Goal: Task Accomplishment & Management: Use online tool/utility

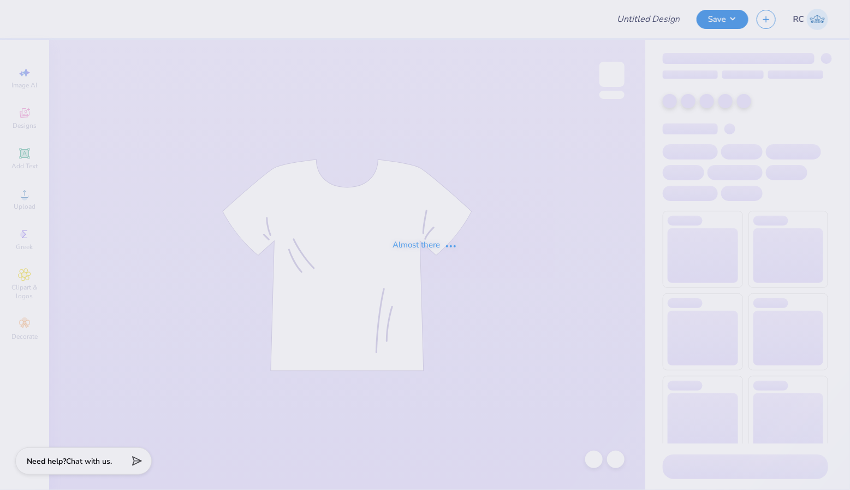
type input "Football"
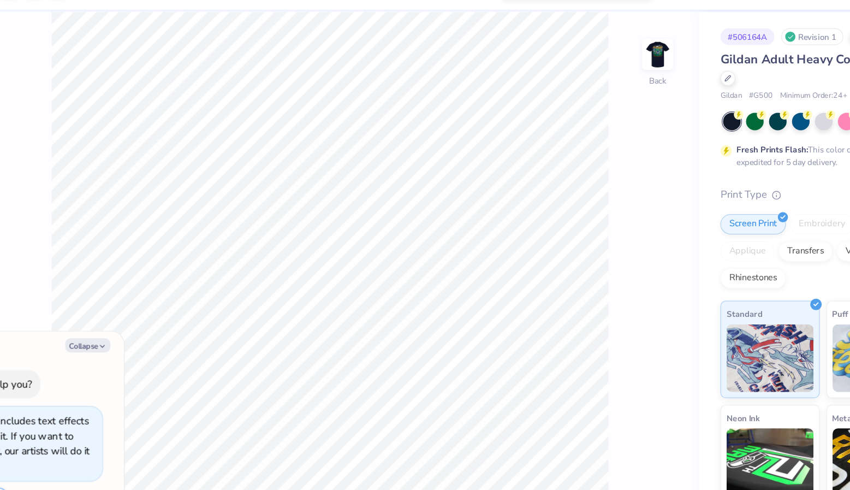
type textarea "x"
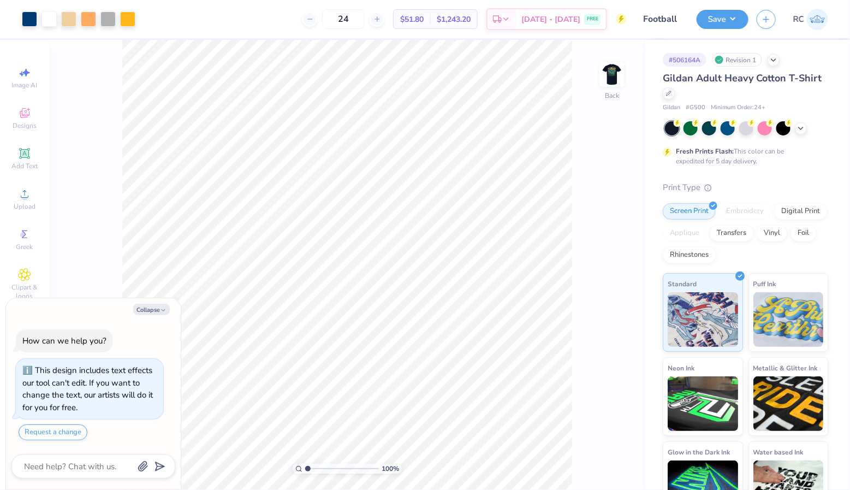
type input "1.53"
type textarea "x"
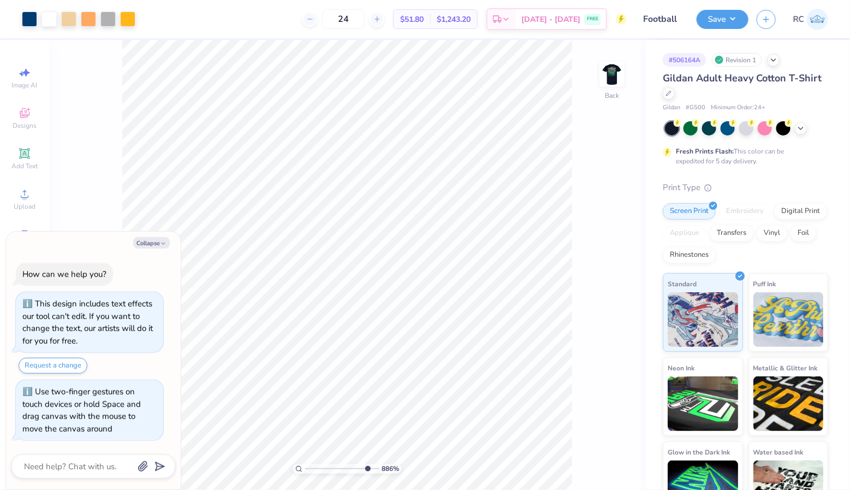
drag, startPoint x: 312, startPoint y: 468, endPoint x: 366, endPoint y: 465, distance: 54.2
type input "8.9"
click at [366, 465] on input "range" at bounding box center [342, 469] width 74 height 10
type textarea "x"
type input "0.68"
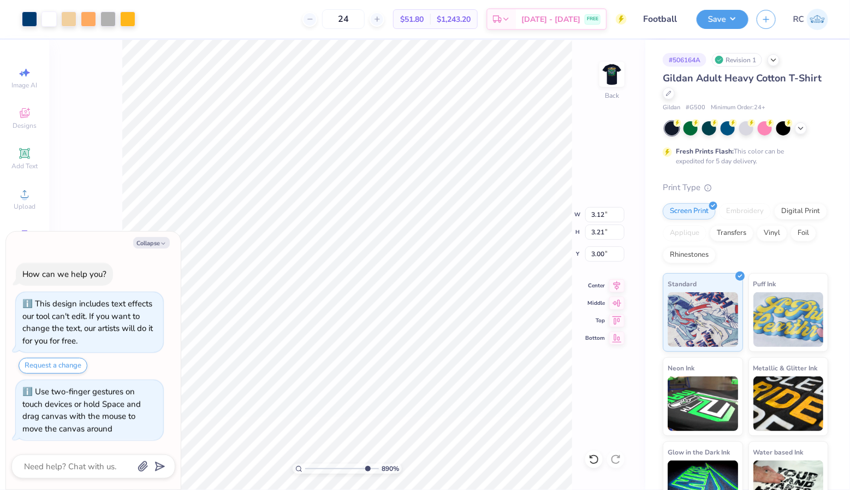
type input "1.32"
type input "3.96"
click at [34, 20] on div at bounding box center [29, 17] width 15 height 15
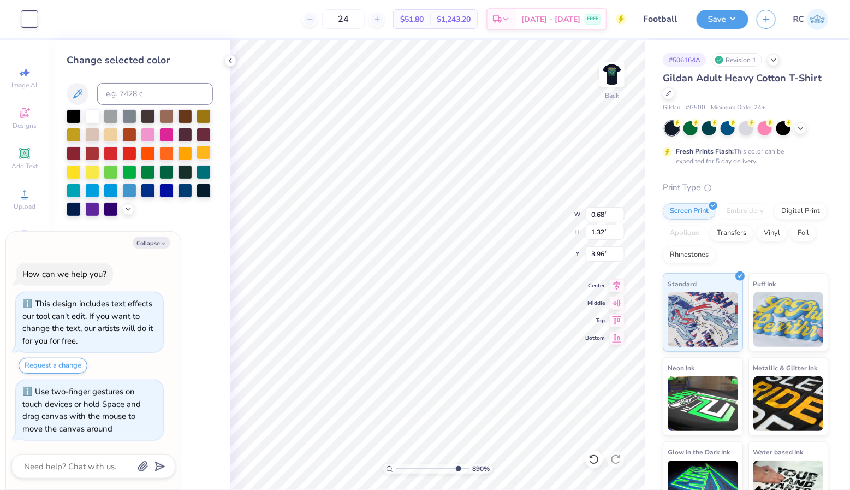
click at [203, 152] on div at bounding box center [204, 152] width 14 height 14
type textarea "x"
type input "3.21"
type input "0.65"
type input "6.35"
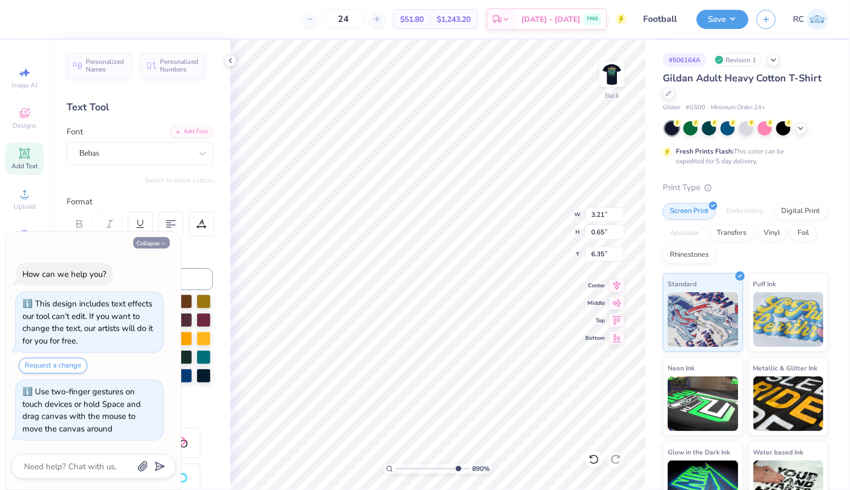
click at [152, 239] on button "Collapse" at bounding box center [151, 242] width 37 height 11
type textarea "x"
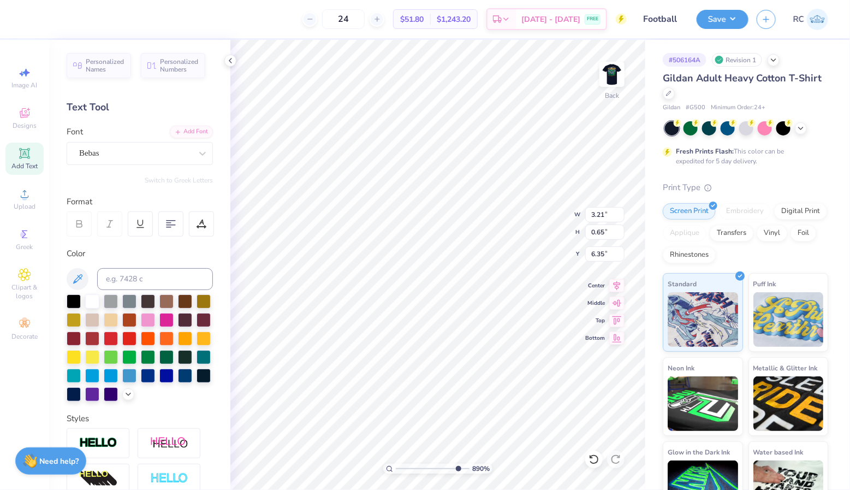
type input "3.12"
type input "3.21"
type input "3.00"
type input "3.91"
click at [24, 22] on div at bounding box center [29, 17] width 15 height 15
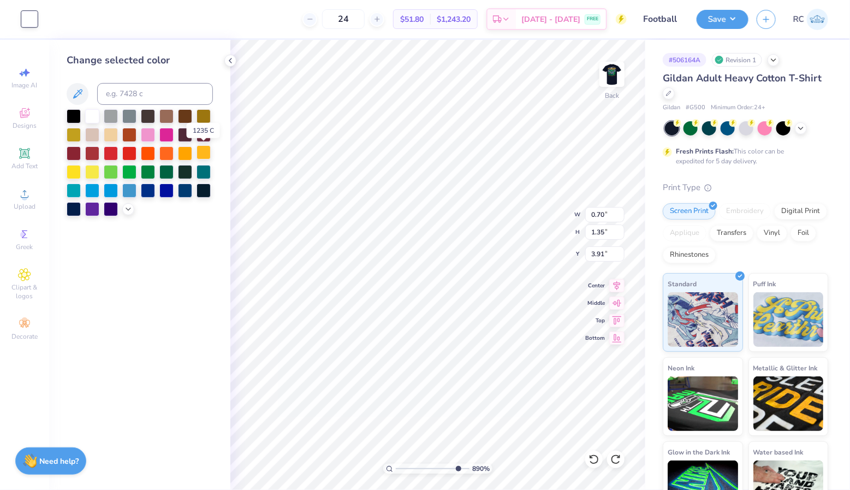
click at [201, 153] on div at bounding box center [204, 152] width 14 height 14
type input "0.62"
type input "1.29"
type input "3.89"
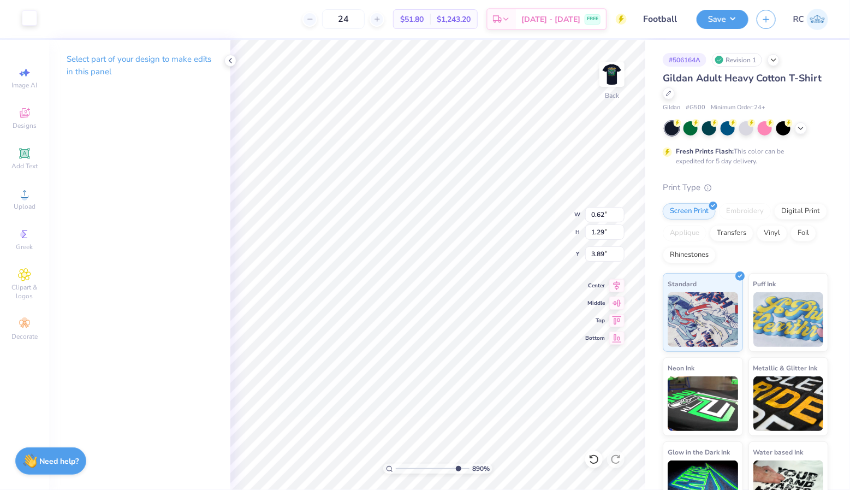
click at [29, 16] on div at bounding box center [29, 17] width 15 height 15
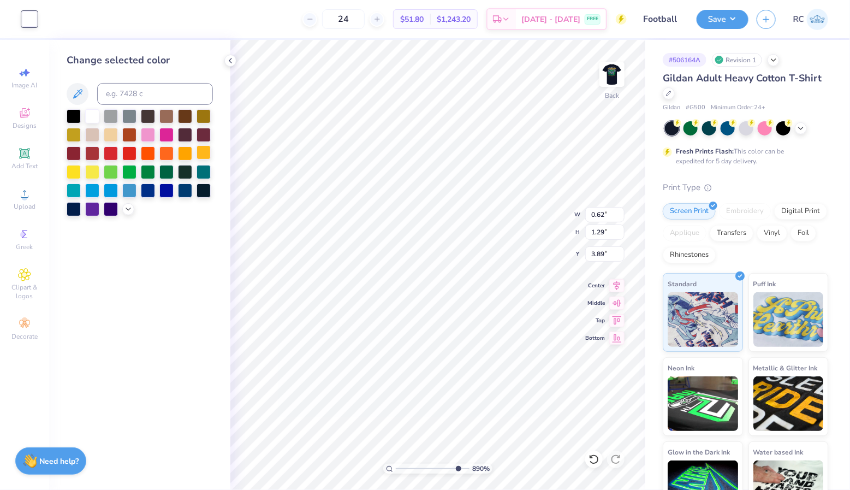
click at [206, 151] on div at bounding box center [204, 152] width 14 height 14
type input "0.19"
type input "0.16"
type input "4.79"
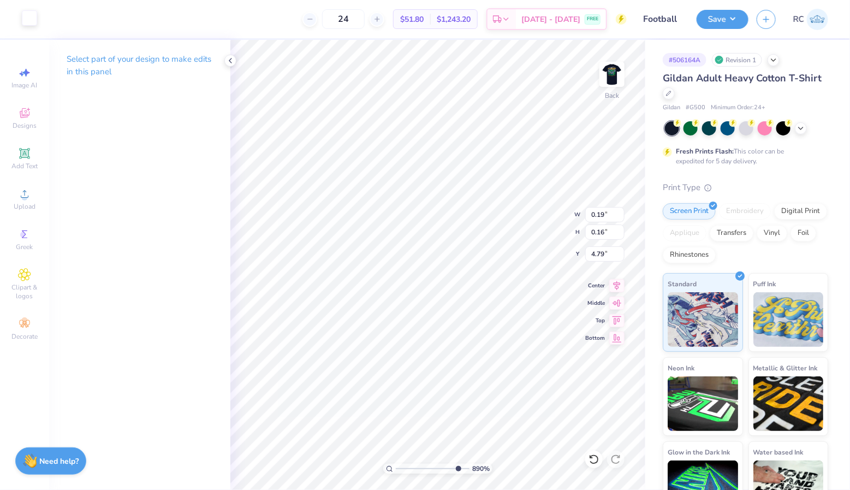
click at [29, 19] on div at bounding box center [29, 17] width 15 height 15
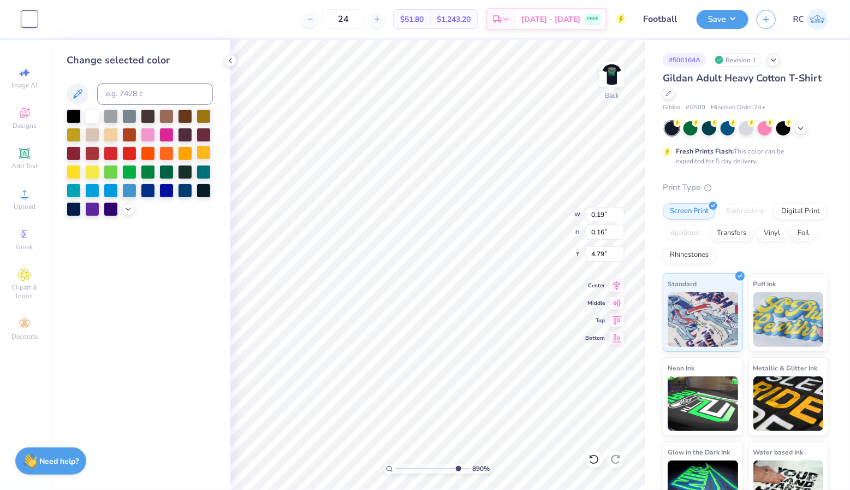
click at [205, 155] on div at bounding box center [204, 152] width 14 height 14
type input "3.12"
type input "3.21"
type input "3.00"
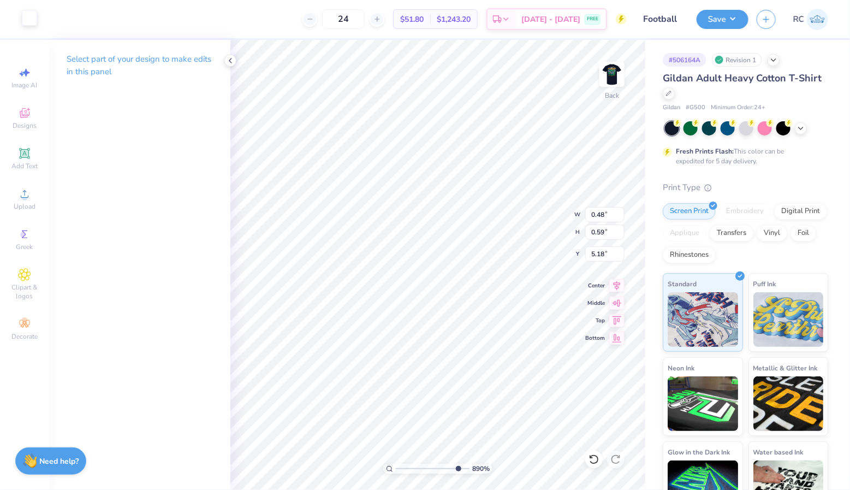
click at [31, 21] on div at bounding box center [29, 17] width 15 height 15
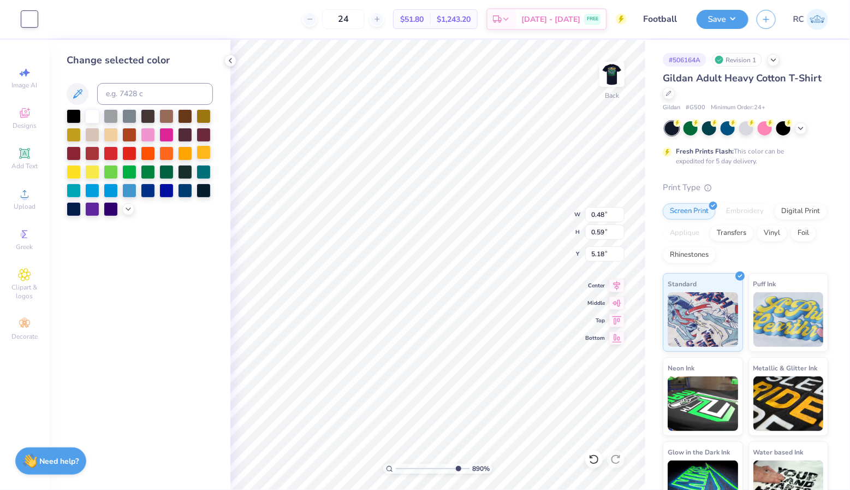
click at [205, 149] on div at bounding box center [204, 152] width 14 height 14
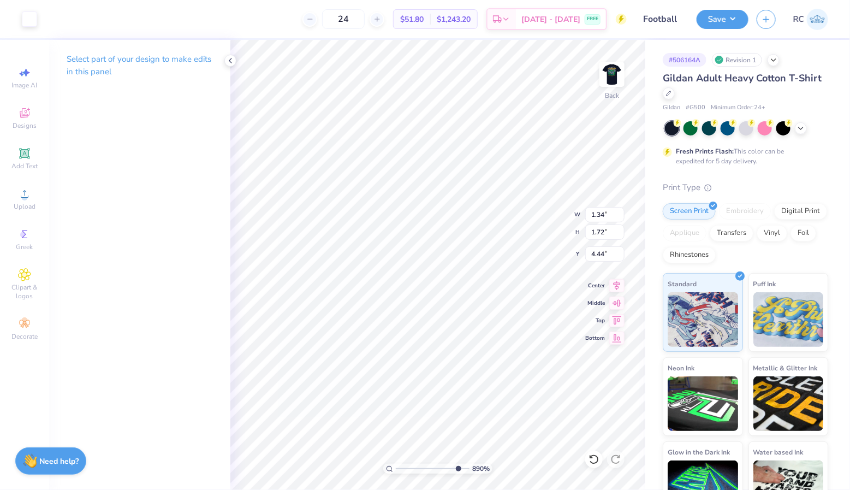
type input "1.34"
type input "1.72"
type input "4.44"
click at [38, 23] on div "Art colors 24 $51.80 Per Item $1,243.20 Total Est. Delivery [DATE] - [DATE] FRE…" at bounding box center [425, 19] width 850 height 38
click at [33, 18] on div at bounding box center [29, 17] width 15 height 15
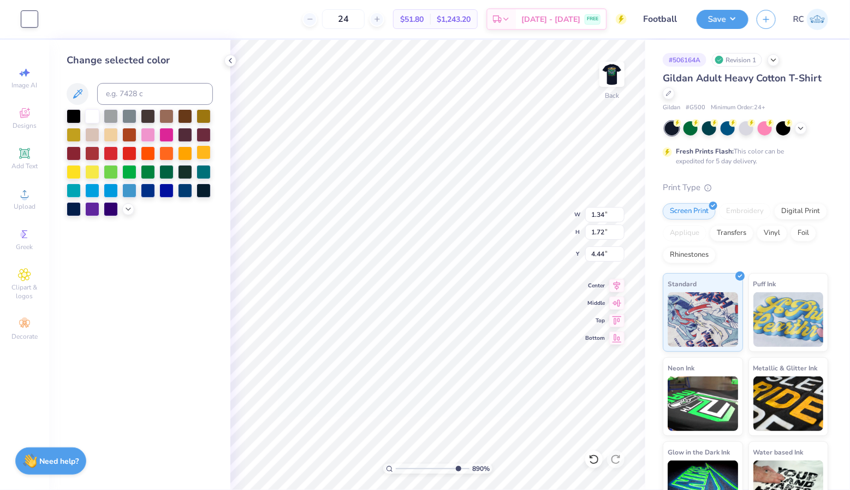
click at [197, 157] on div at bounding box center [204, 152] width 14 height 14
type input "0.75"
type input "0.36"
type input "5.76"
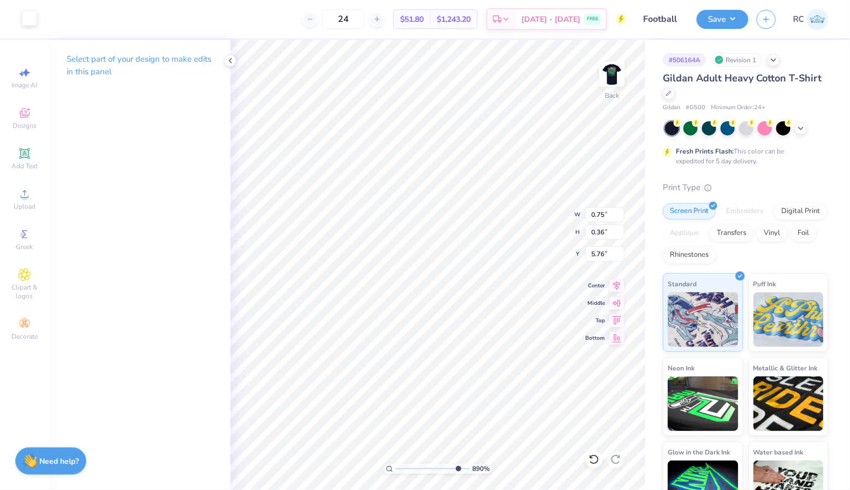
click at [25, 23] on div at bounding box center [29, 17] width 15 height 15
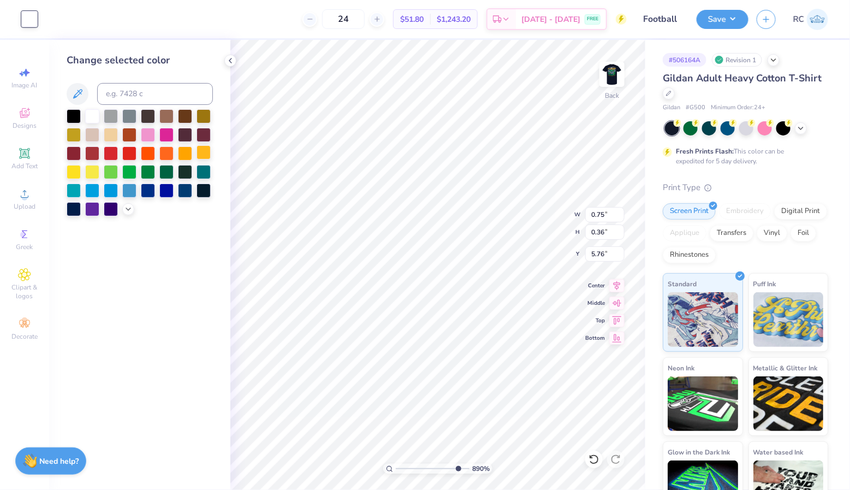
click at [197, 155] on div at bounding box center [204, 152] width 14 height 14
type input "3.12"
type input "3.21"
type input "3.00"
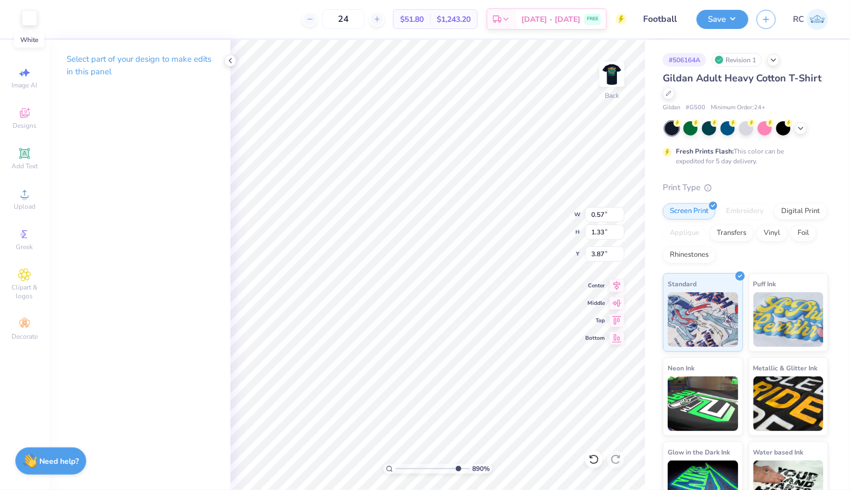
click at [34, 19] on div at bounding box center [29, 17] width 15 height 15
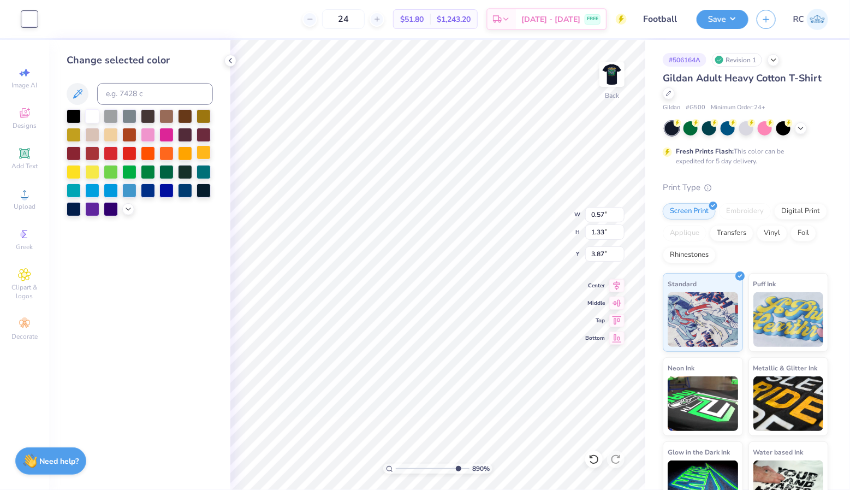
click at [201, 152] on div at bounding box center [204, 152] width 14 height 14
type input "10"
click at [465, 466] on input "range" at bounding box center [433, 469] width 74 height 10
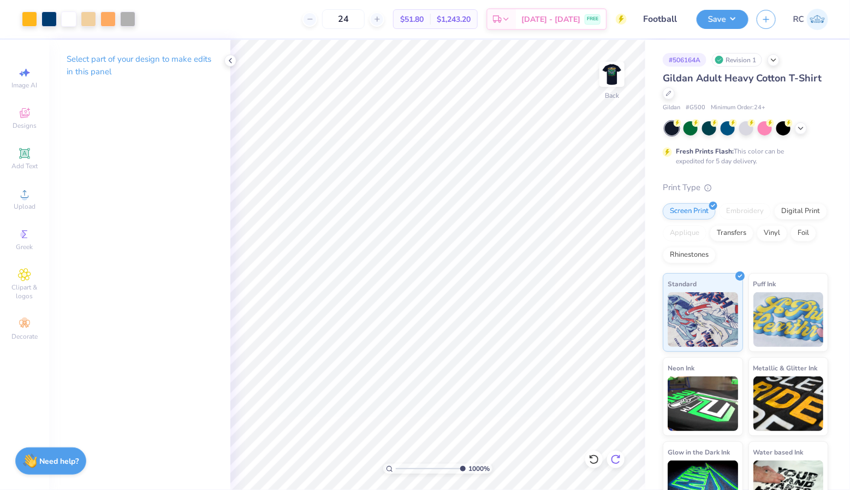
click at [615, 459] on icon at bounding box center [615, 459] width 11 height 11
click at [31, 14] on div at bounding box center [29, 17] width 15 height 15
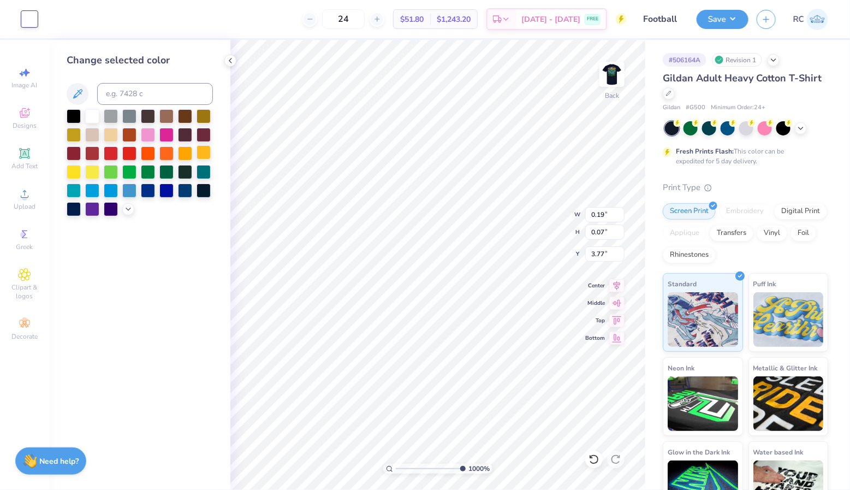
click at [206, 153] on div at bounding box center [204, 152] width 14 height 14
type input "0.15"
type input "0.05"
type input "3.81"
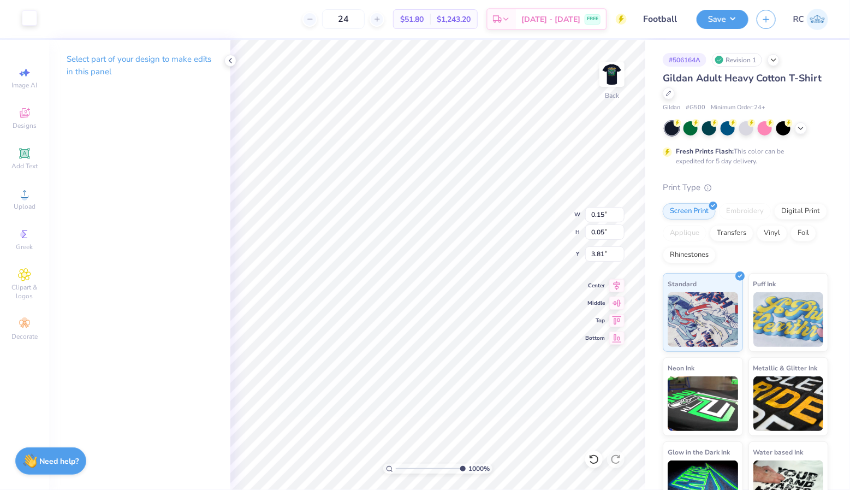
click at [31, 19] on div at bounding box center [29, 17] width 15 height 15
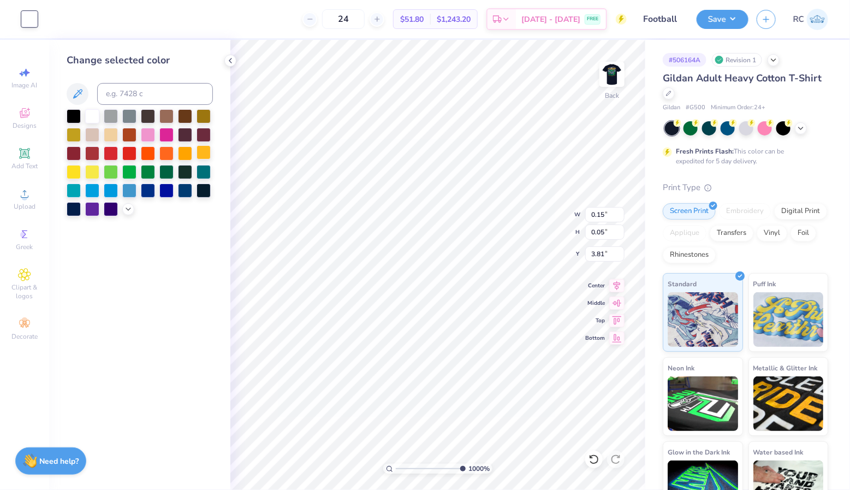
click at [203, 151] on div at bounding box center [204, 152] width 14 height 14
type input "0.70"
type input "1.35"
type input "3.91"
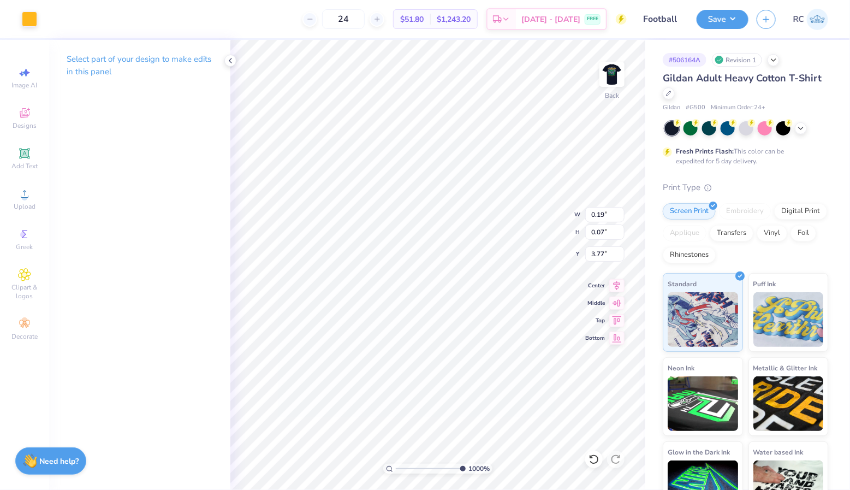
type input "0.04"
type input "5.08"
click at [54, 20] on div at bounding box center [48, 17] width 15 height 15
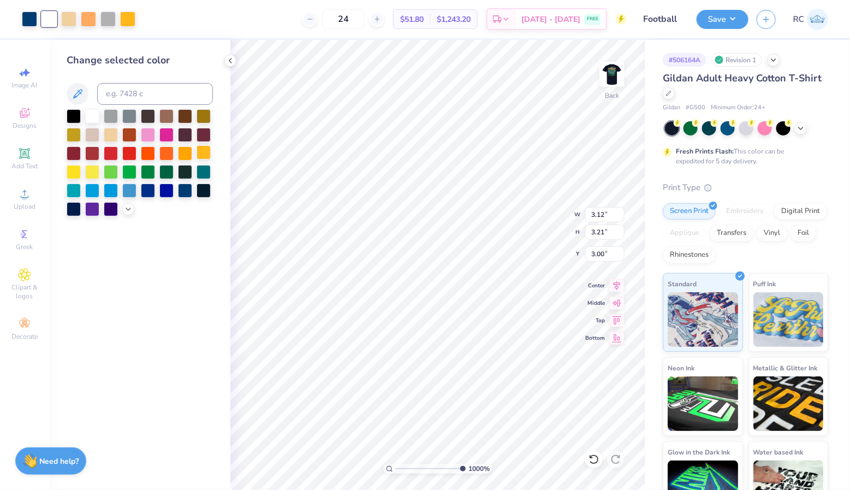
click at [204, 149] on div at bounding box center [204, 152] width 14 height 14
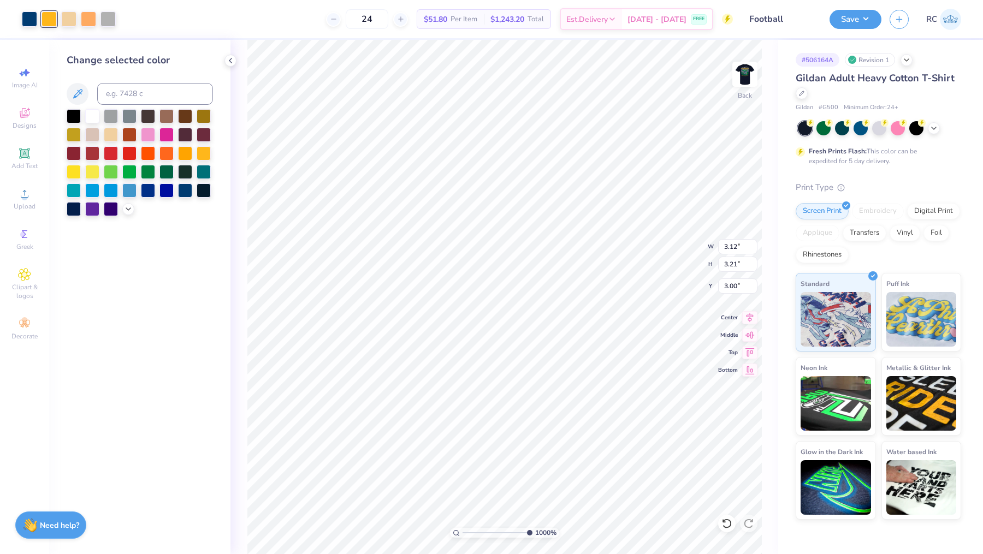
drag, startPoint x: 530, startPoint y: 532, endPoint x: 541, endPoint y: 532, distance: 10.4
type input "10"
click at [532, 489] on input "range" at bounding box center [497, 533] width 70 height 10
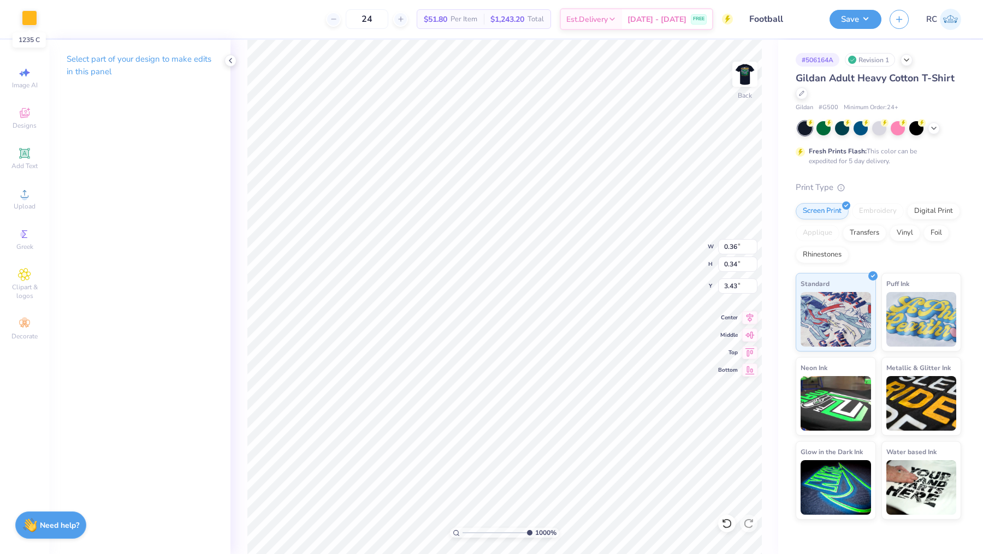
click at [27, 14] on div at bounding box center [29, 17] width 15 height 15
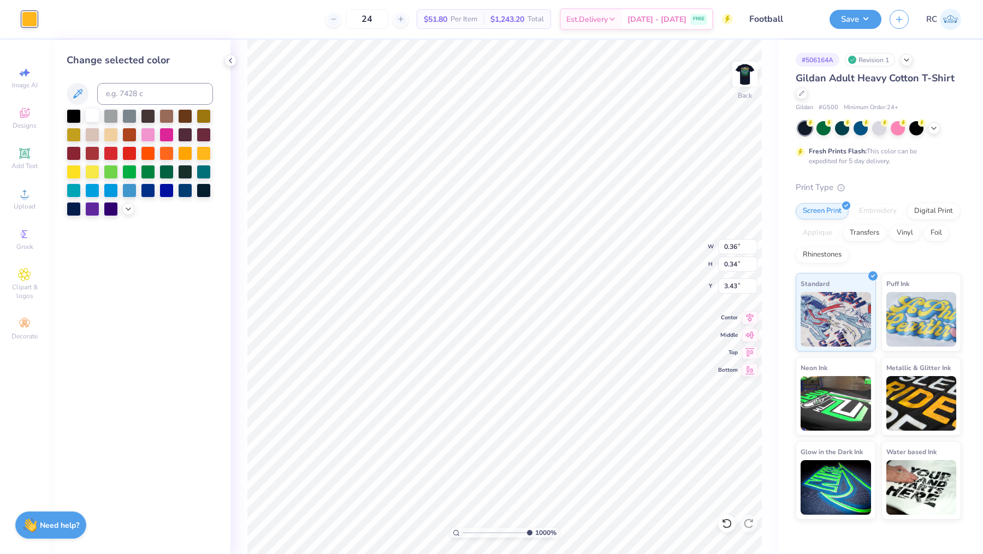
click at [92, 114] on div at bounding box center [92, 115] width 14 height 14
type input "0.73"
type input "0.42"
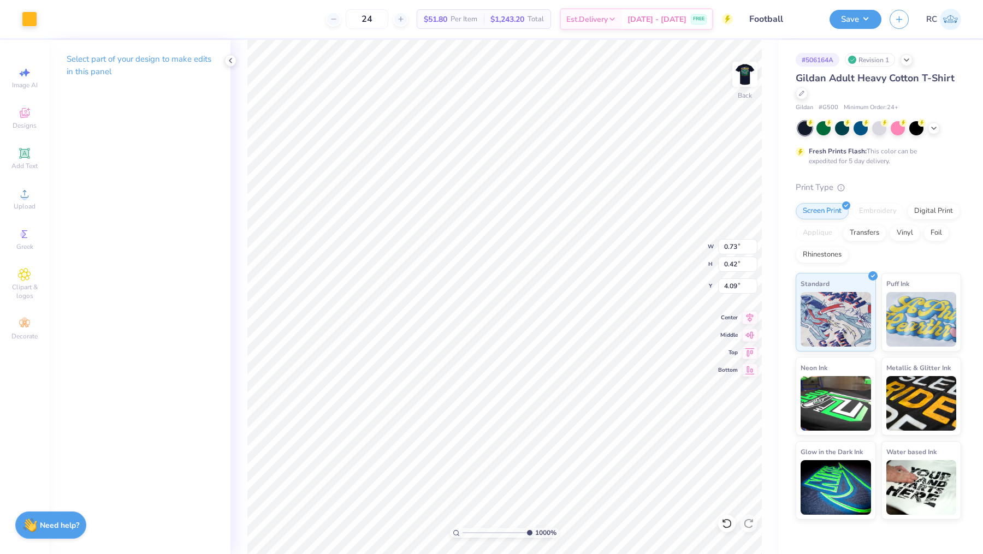
type input "4.11"
click at [29, 13] on div at bounding box center [29, 17] width 15 height 15
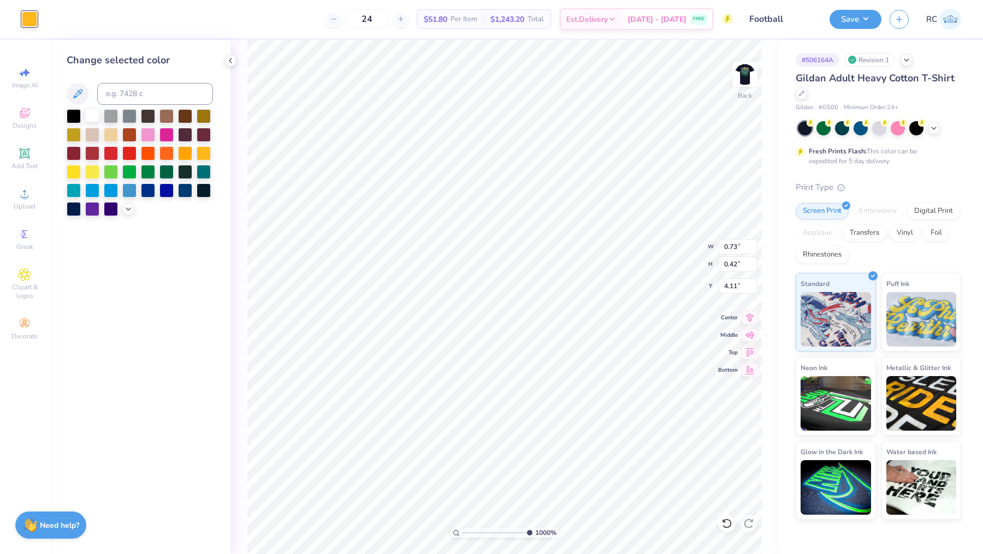
click at [90, 112] on div at bounding box center [92, 115] width 14 height 14
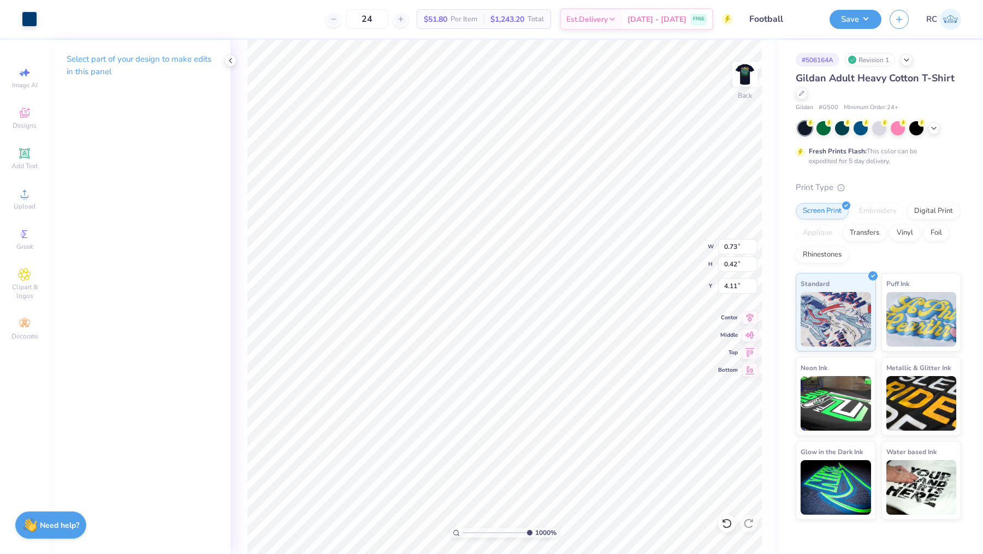
type input "3.12"
type input "3.21"
type input "3.00"
click at [92, 24] on div at bounding box center [88, 17] width 15 height 15
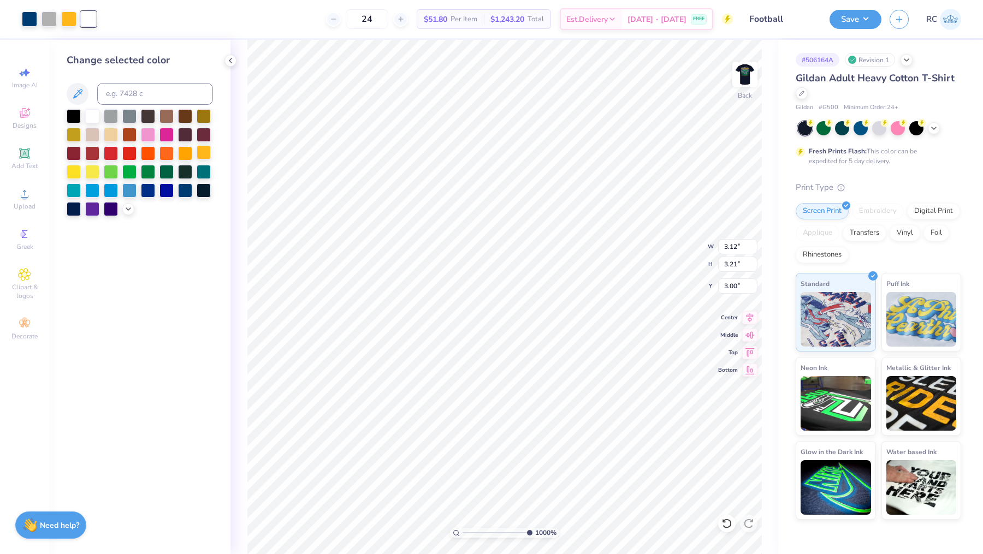
click at [207, 153] on div at bounding box center [204, 152] width 14 height 14
click at [207, 149] on div at bounding box center [204, 152] width 14 height 14
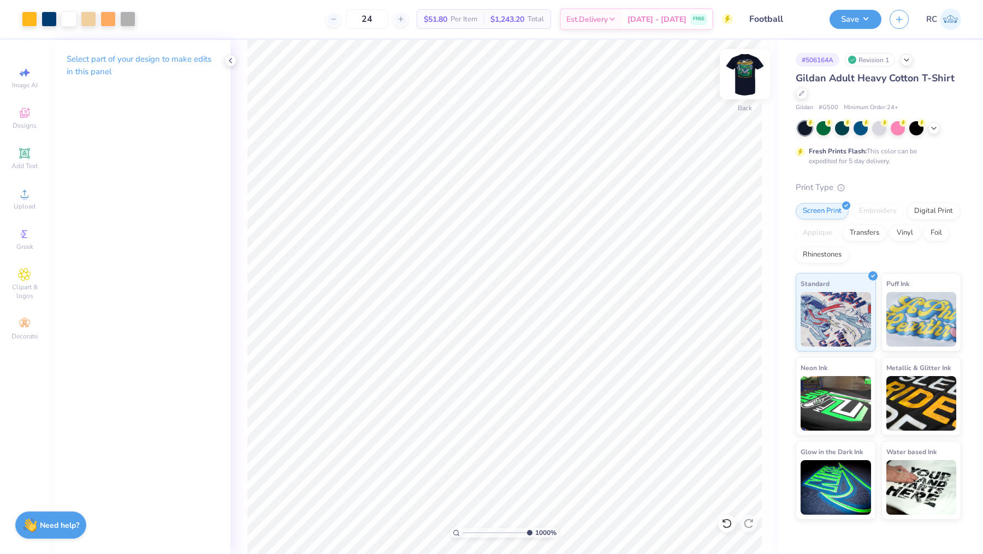
click at [747, 67] on img at bounding box center [745, 74] width 44 height 44
click at [747, 67] on img at bounding box center [745, 74] width 22 height 22
drag, startPoint x: 528, startPoint y: 533, endPoint x: 486, endPoint y: 533, distance: 42.0
click at [486, 489] on input "range" at bounding box center [499, 533] width 74 height 10
click at [735, 84] on img at bounding box center [745, 74] width 44 height 44
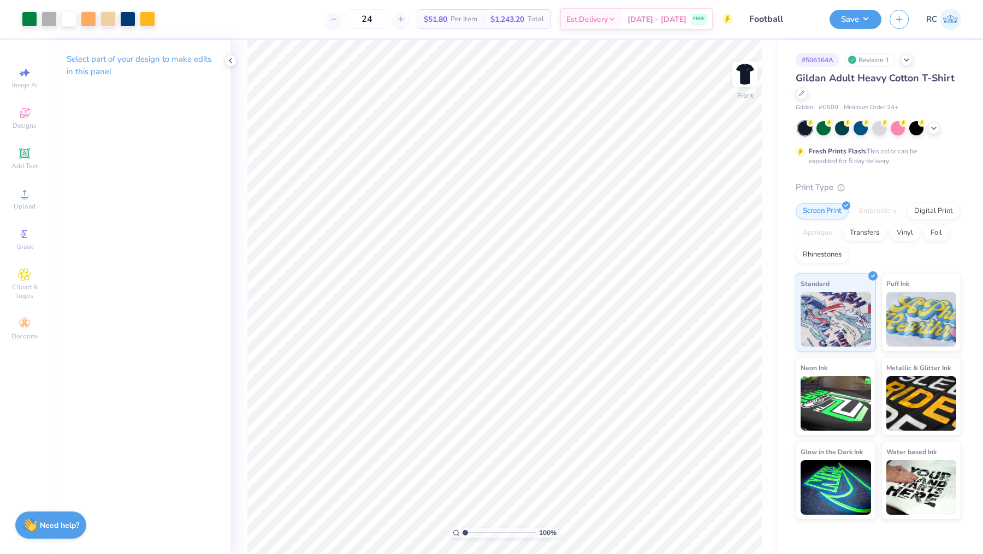
drag, startPoint x: 492, startPoint y: 533, endPoint x: 460, endPoint y: 532, distance: 31.7
click at [462, 489] on input "range" at bounding box center [499, 533] width 74 height 10
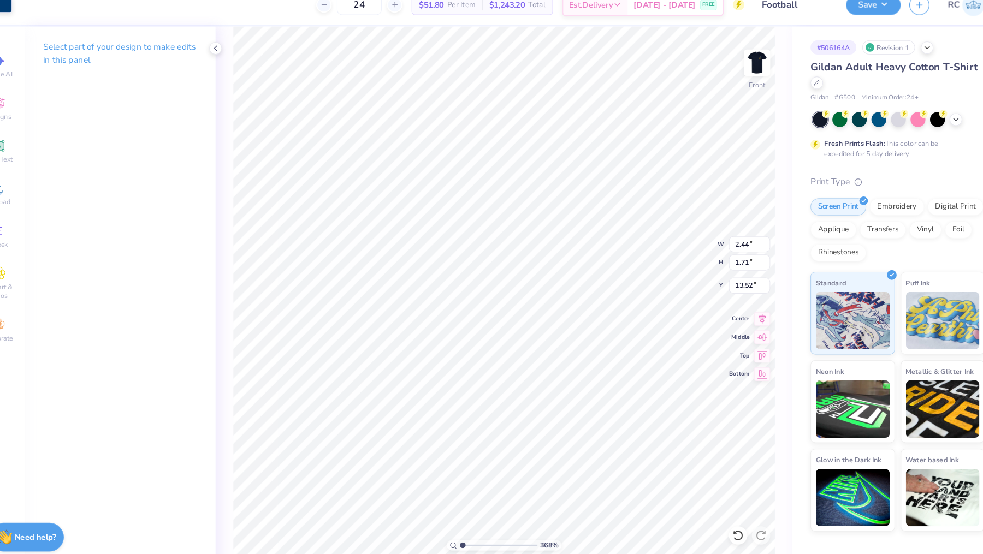
type input "3.68"
type input "2.44"
type input "1.71"
type input "13.52"
click at [485, 489] on input "range" at bounding box center [499, 533] width 74 height 10
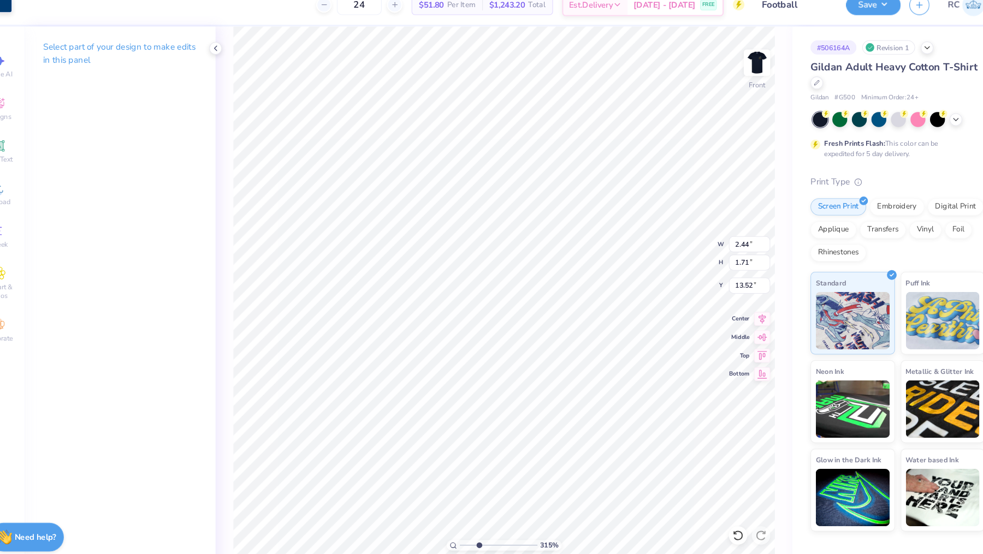
type input "3.15"
click at [480, 489] on input "range" at bounding box center [499, 533] width 74 height 10
type input "10.22"
type input "5.24"
type input "10.78"
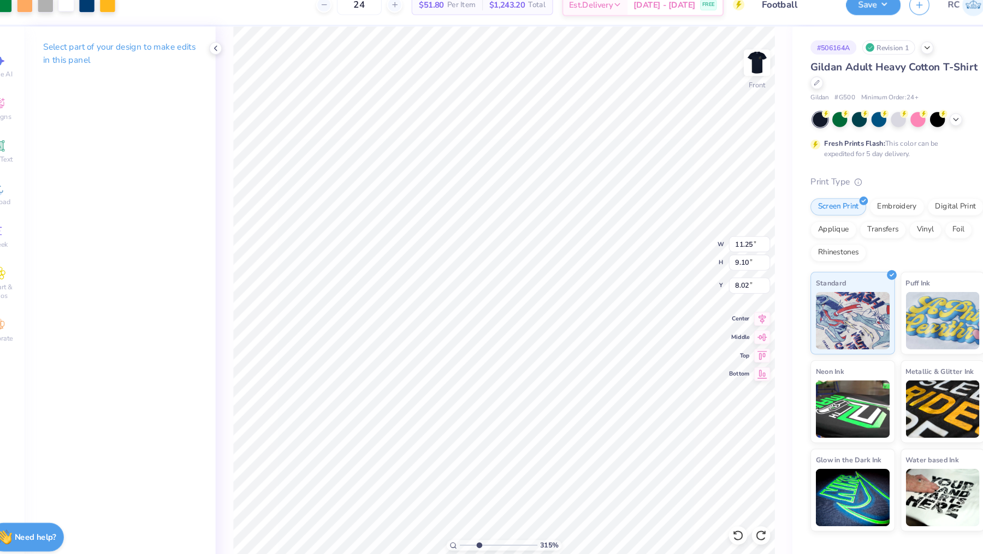
click at [90, 21] on div at bounding box center [88, 17] width 15 height 15
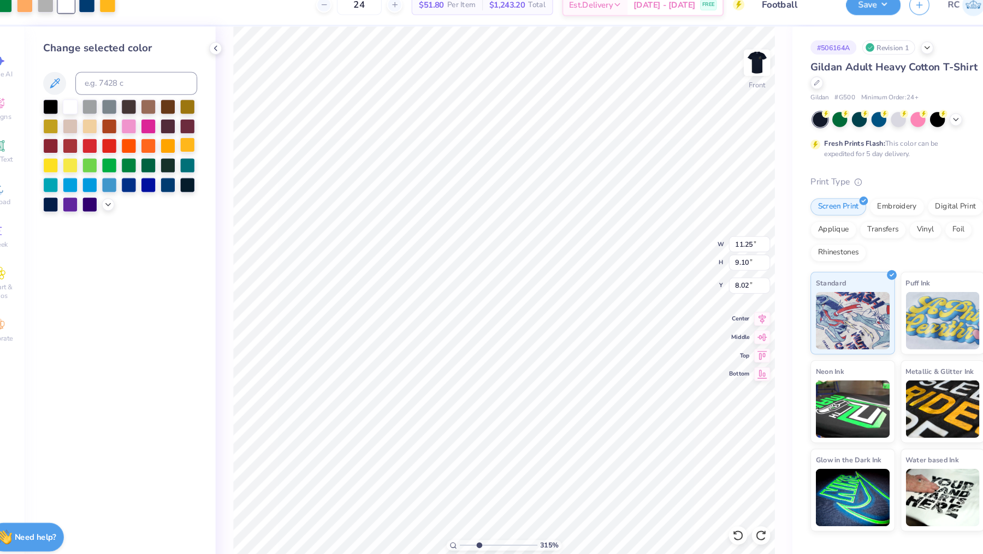
click at [203, 153] on div at bounding box center [204, 152] width 14 height 14
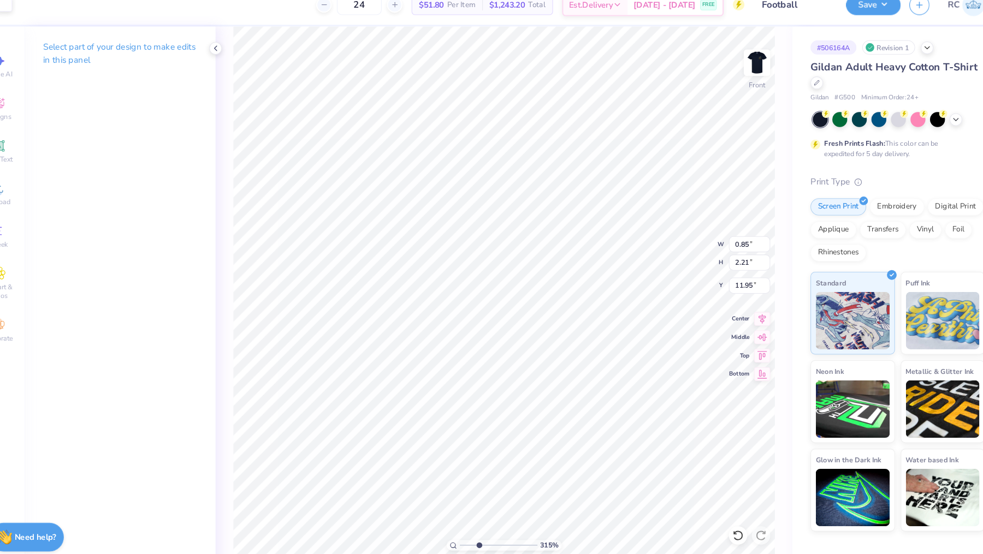
click at [34, 23] on div at bounding box center [29, 17] width 15 height 15
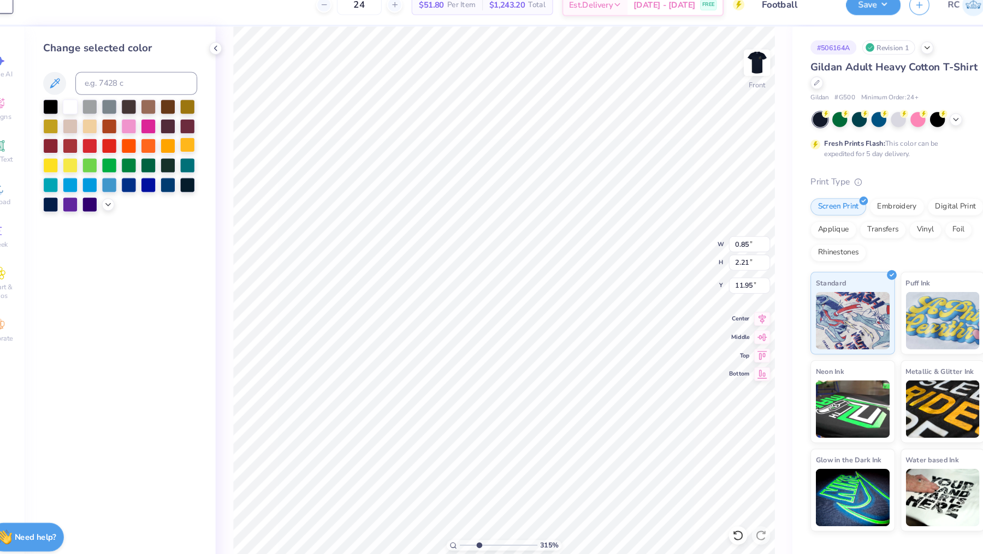
click at [203, 152] on div at bounding box center [204, 152] width 14 height 14
type input "0.92"
type input "0.30"
type input "13.87"
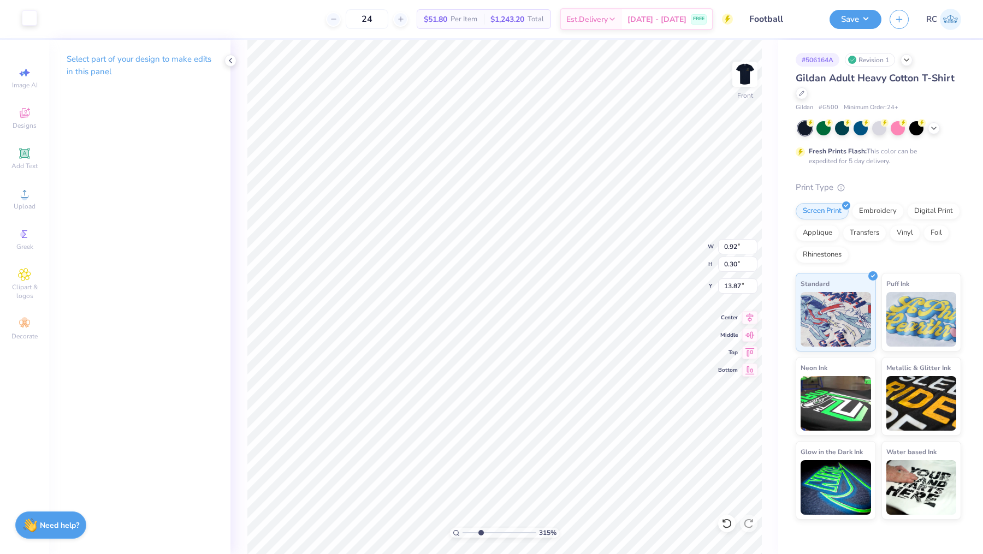
click at [29, 23] on div at bounding box center [29, 17] width 15 height 15
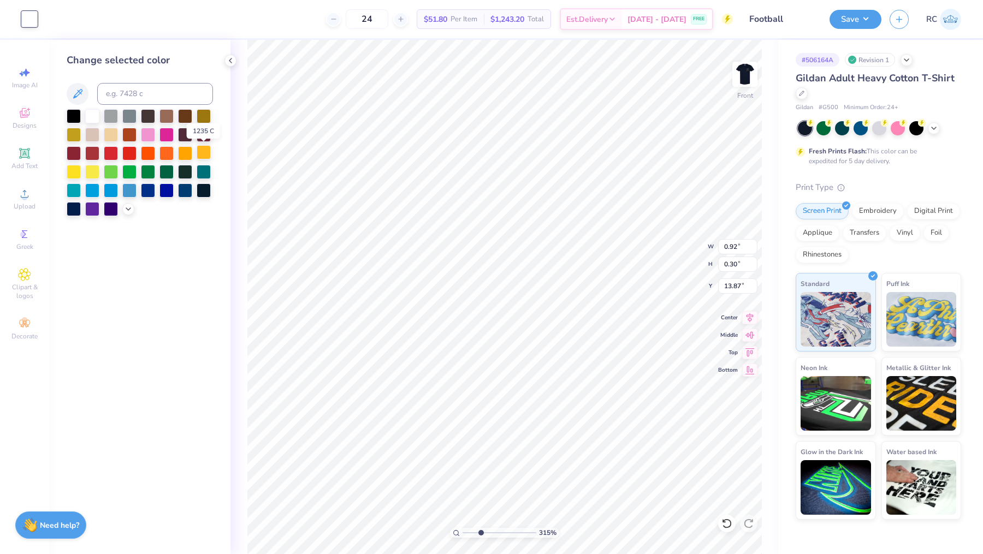
click at [208, 149] on div at bounding box center [204, 152] width 14 height 14
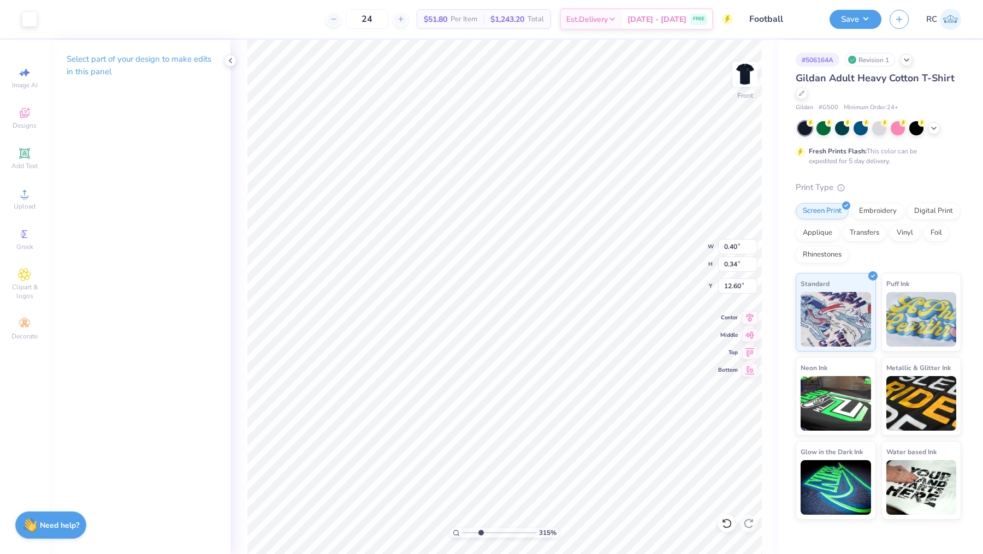
click at [19, 27] on div "Art colors" at bounding box center [18, 19] width 37 height 38
click at [39, 16] on div "Art colors 24 $51.80 Per Item $1,243.20 Total Est. Delivery [DATE] - [DATE] FRE…" at bounding box center [491, 19] width 983 height 38
click at [25, 15] on div at bounding box center [29, 17] width 15 height 15
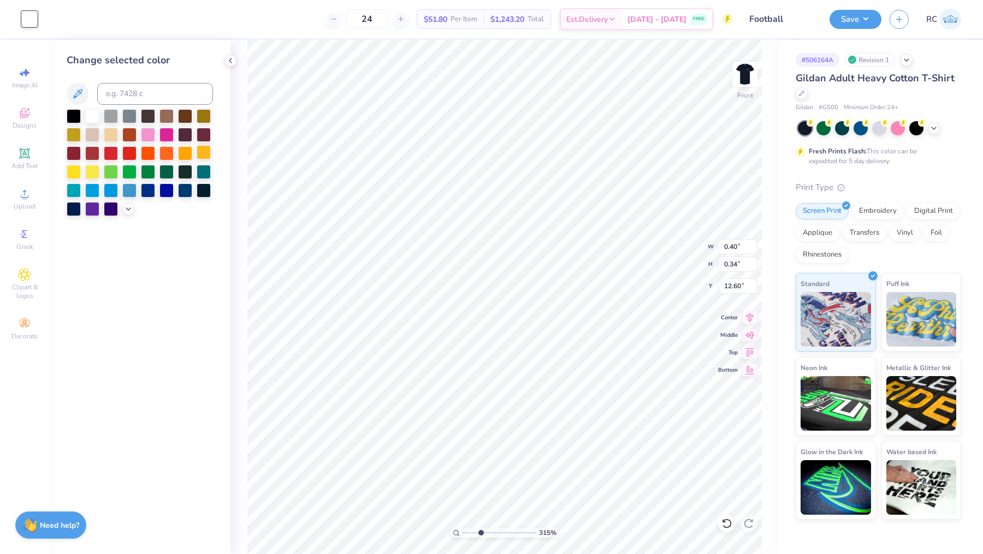
click at [201, 150] on div at bounding box center [204, 152] width 14 height 14
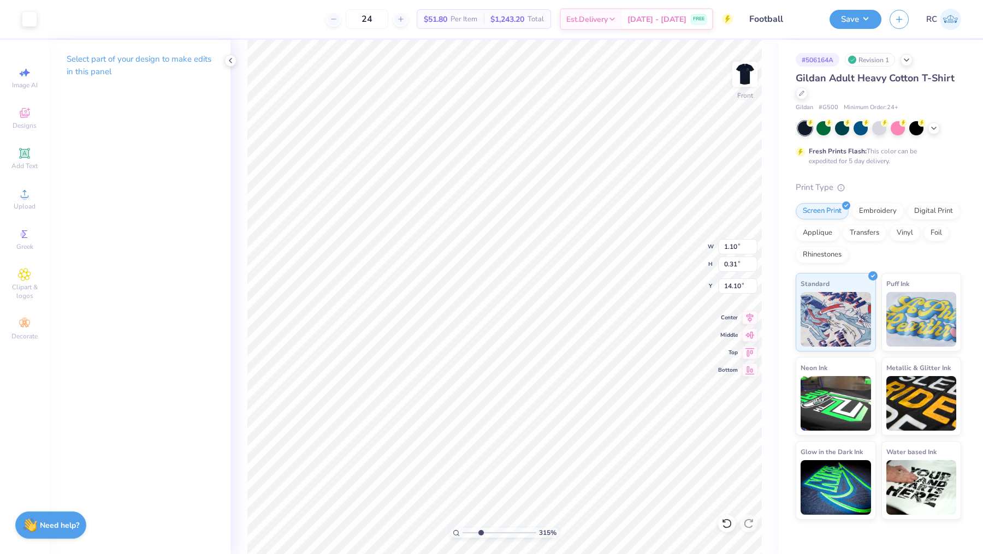
click at [17, 27] on div "Art colors" at bounding box center [18, 19] width 37 height 38
click at [26, 16] on div at bounding box center [29, 17] width 15 height 15
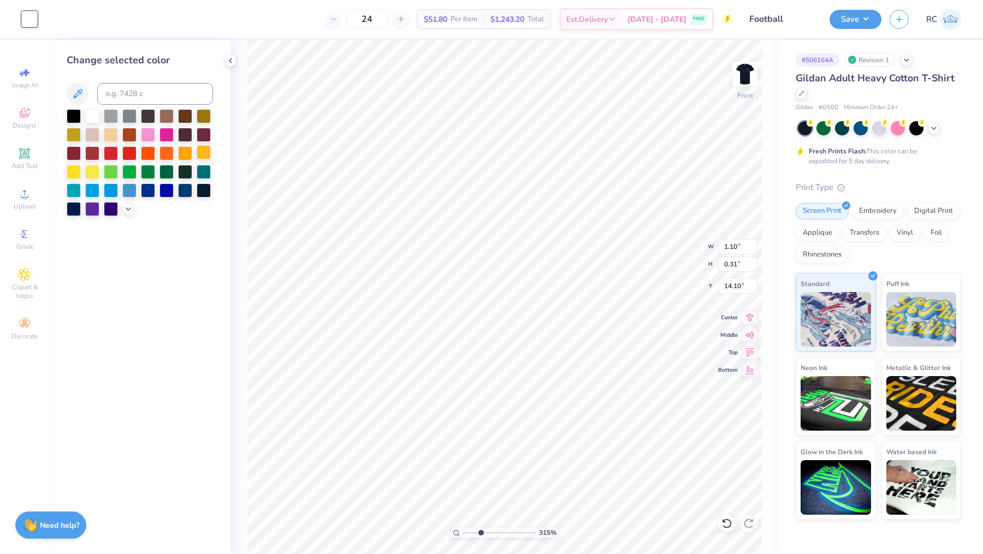
click at [204, 151] on div at bounding box center [204, 152] width 14 height 14
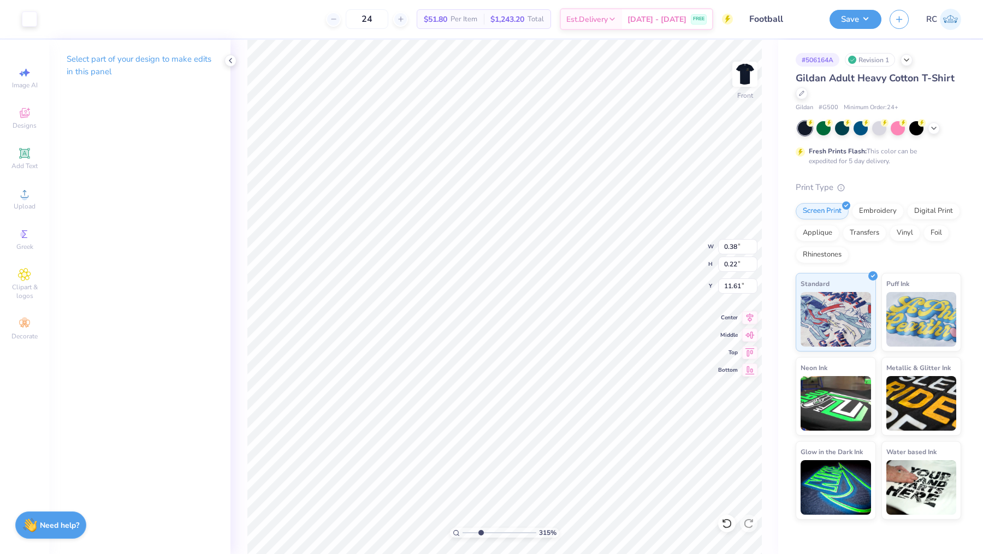
type input "0.38"
type input "0.22"
type input "11.61"
click at [31, 18] on div at bounding box center [29, 17] width 15 height 15
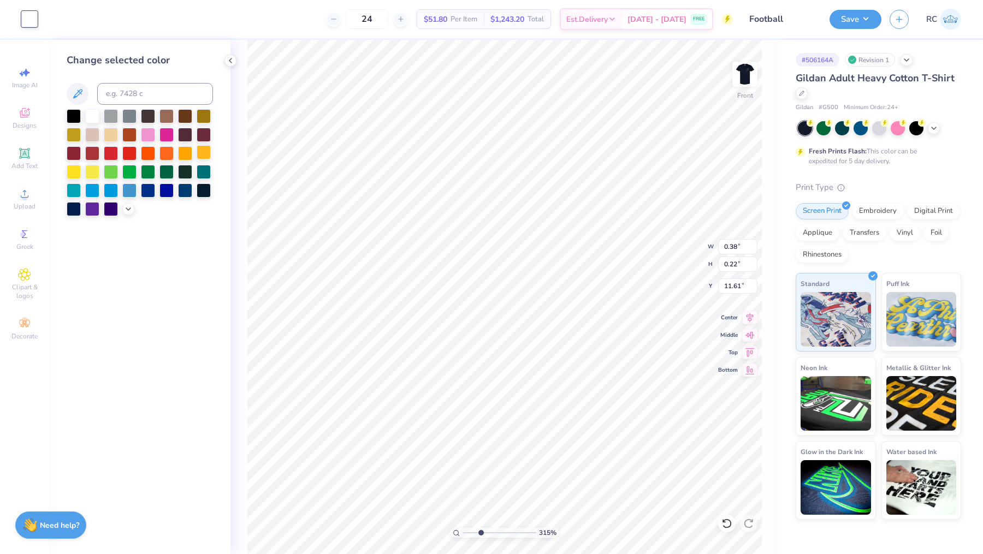
click at [200, 149] on div at bounding box center [204, 152] width 14 height 14
type input "10.22"
type input "5.24"
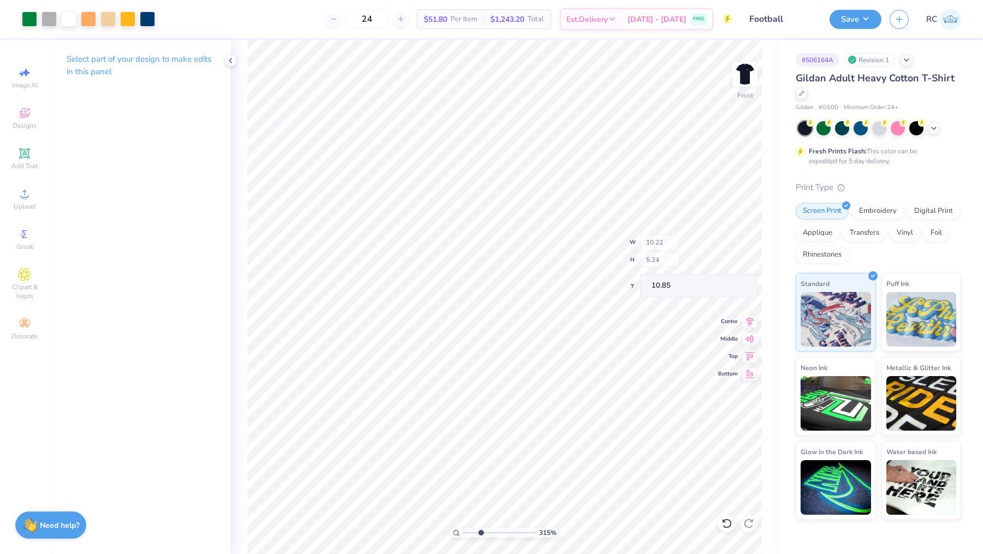
type input "10.82"
drag, startPoint x: 483, startPoint y: 531, endPoint x: 501, endPoint y: 531, distance: 18.0
type input "5.88"
click at [501, 489] on input "range" at bounding box center [499, 533] width 74 height 10
click at [28, 27] on div "Art colors" at bounding box center [18, 19] width 37 height 38
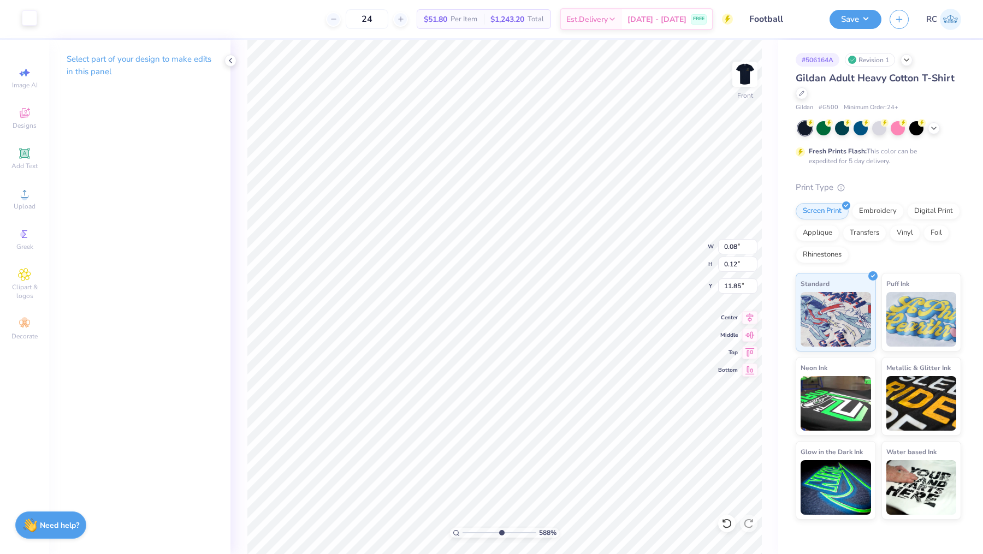
click at [31, 13] on div at bounding box center [29, 17] width 15 height 15
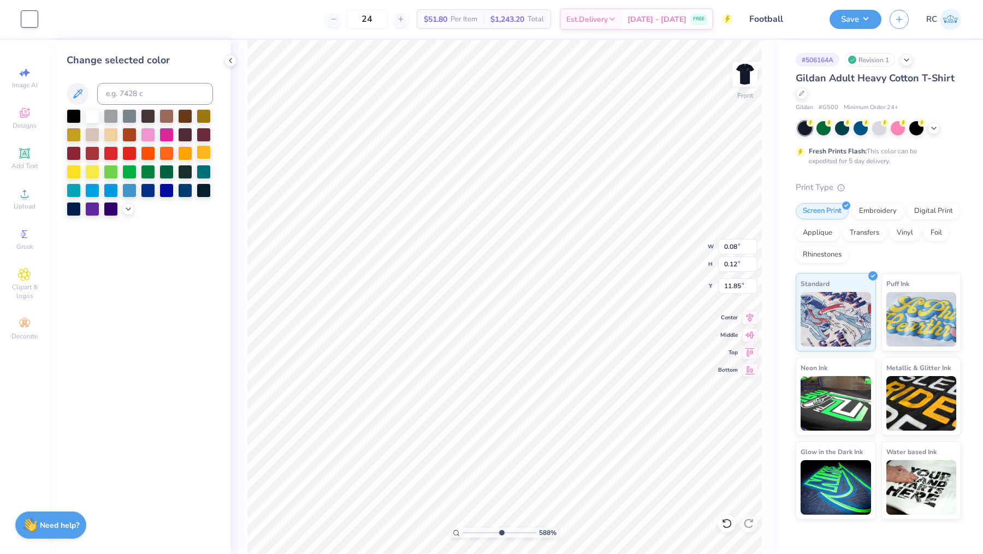
click at [203, 148] on div at bounding box center [204, 152] width 14 height 14
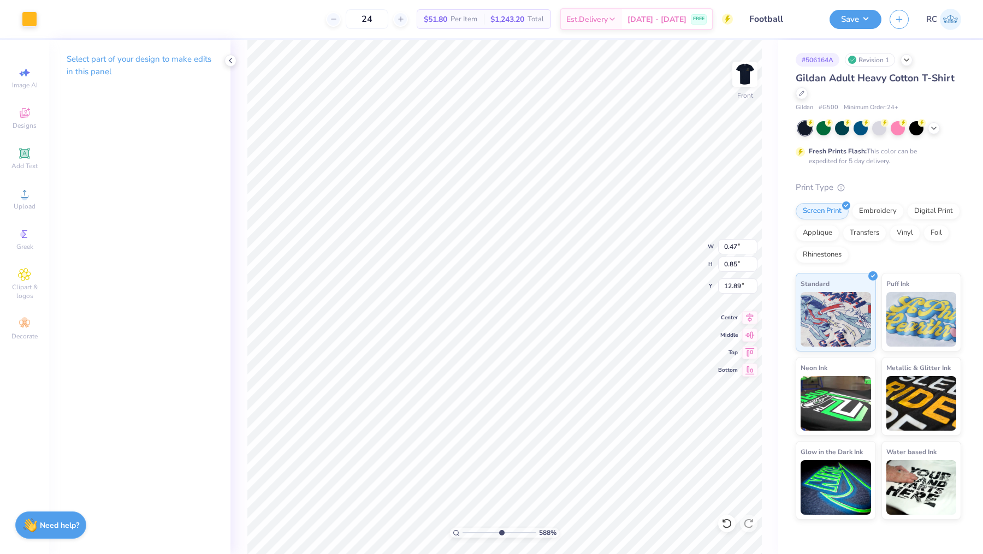
type input "0.47"
type input "0.85"
type input "12.89"
type input "0.05"
type input "0.04"
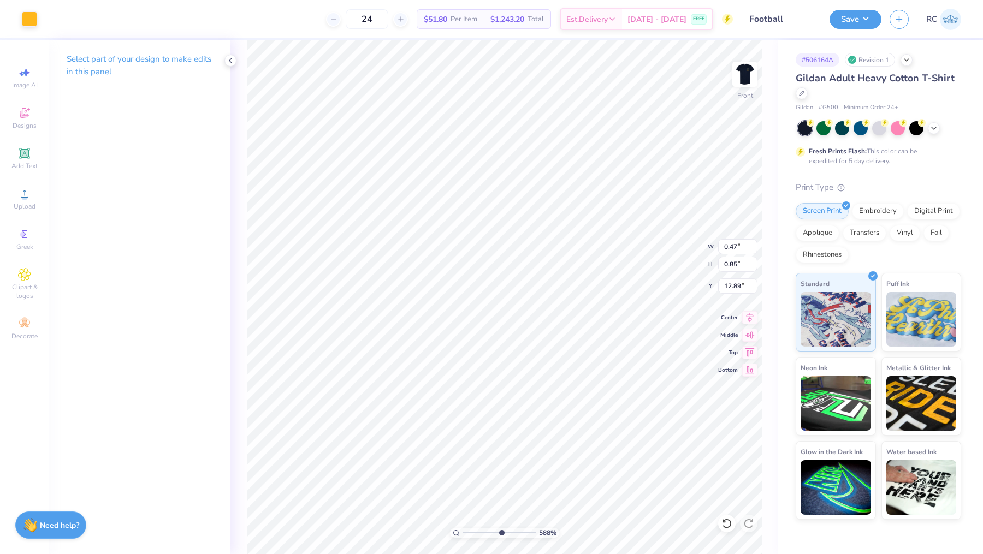
type input "11.87"
click at [14, 17] on div "Art colors" at bounding box center [18, 19] width 37 height 38
click at [25, 17] on div at bounding box center [29, 17] width 15 height 15
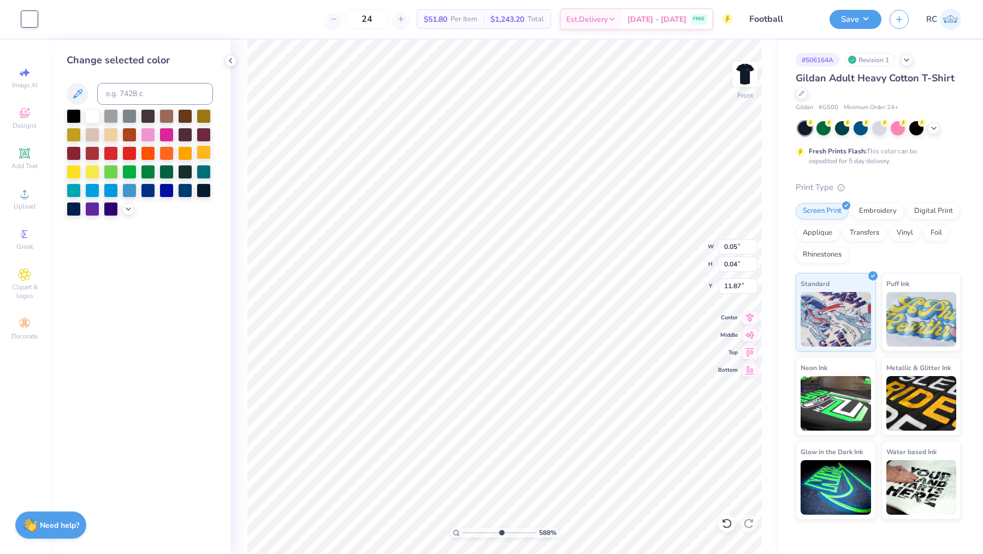
click at [206, 152] on div at bounding box center [204, 152] width 14 height 14
type input "2.44"
type input "1.71"
type input "13.52"
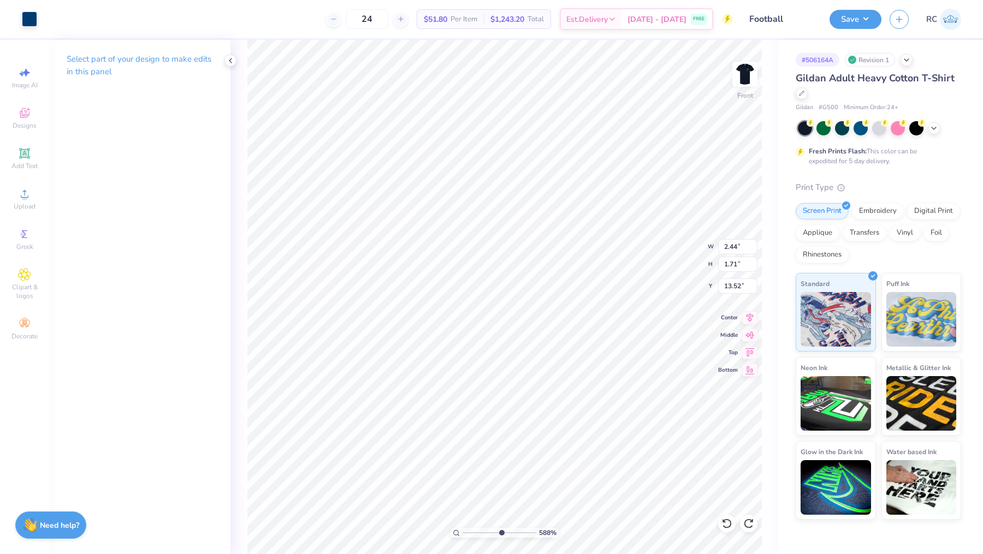
type input "0.23"
type input "0.16"
type input "10.64"
click at [29, 14] on div at bounding box center [29, 17] width 15 height 15
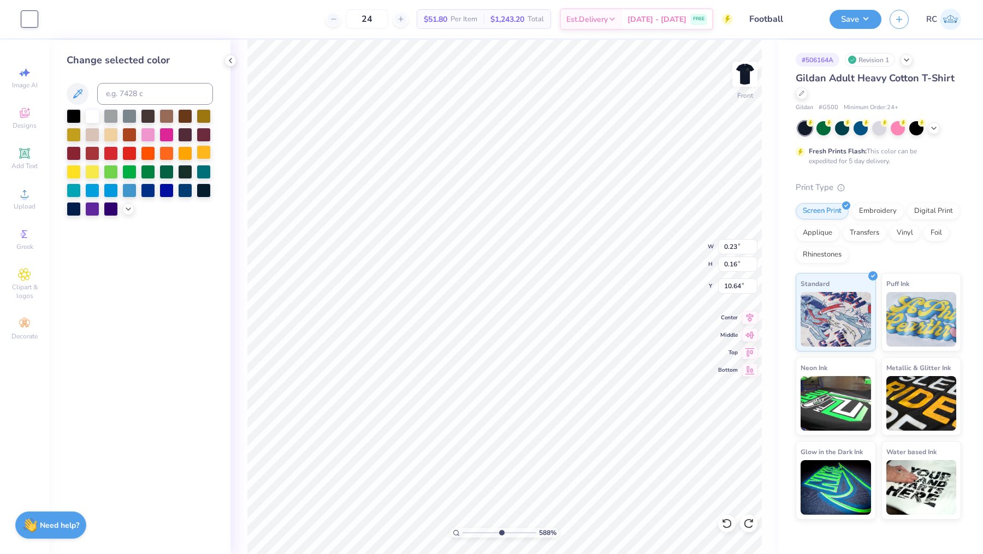
click at [206, 147] on div at bounding box center [204, 152] width 14 height 14
type input "0.31"
type input "0.10"
type input "10.55"
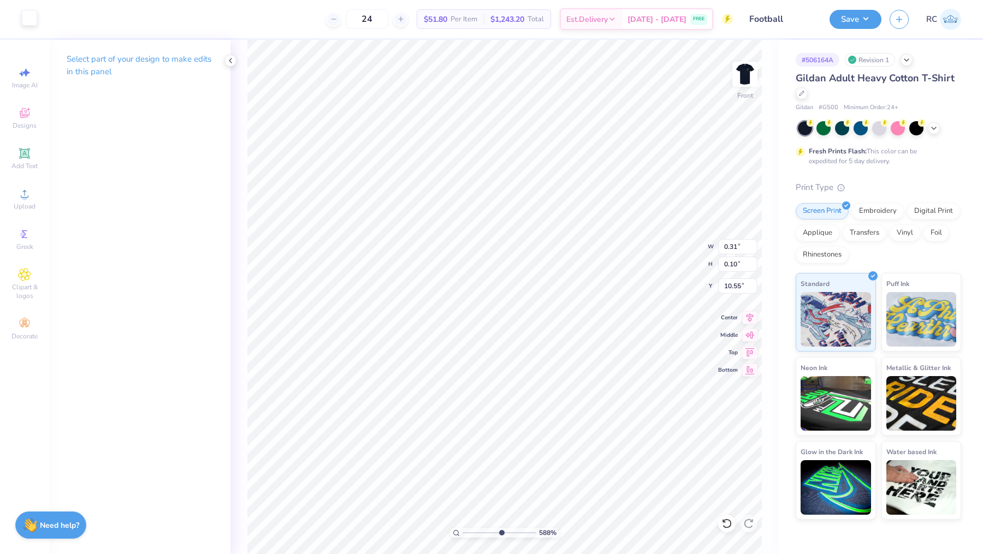
click at [32, 16] on div at bounding box center [29, 17] width 15 height 15
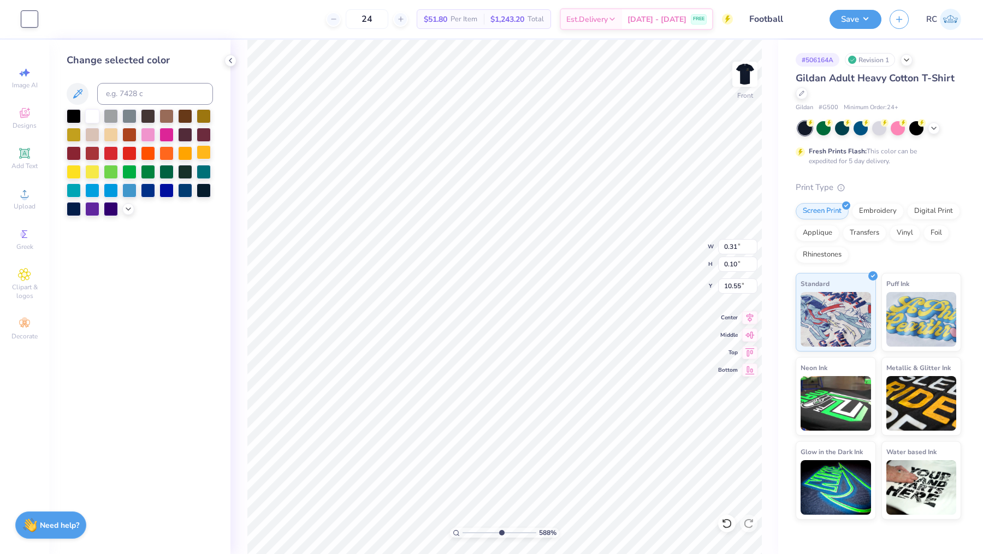
click at [204, 151] on div at bounding box center [204, 152] width 14 height 14
drag, startPoint x: 501, startPoint y: 532, endPoint x: 487, endPoint y: 529, distance: 14.0
type input "4.03"
click at [487, 489] on input "range" at bounding box center [499, 533] width 74 height 10
type input "0.39"
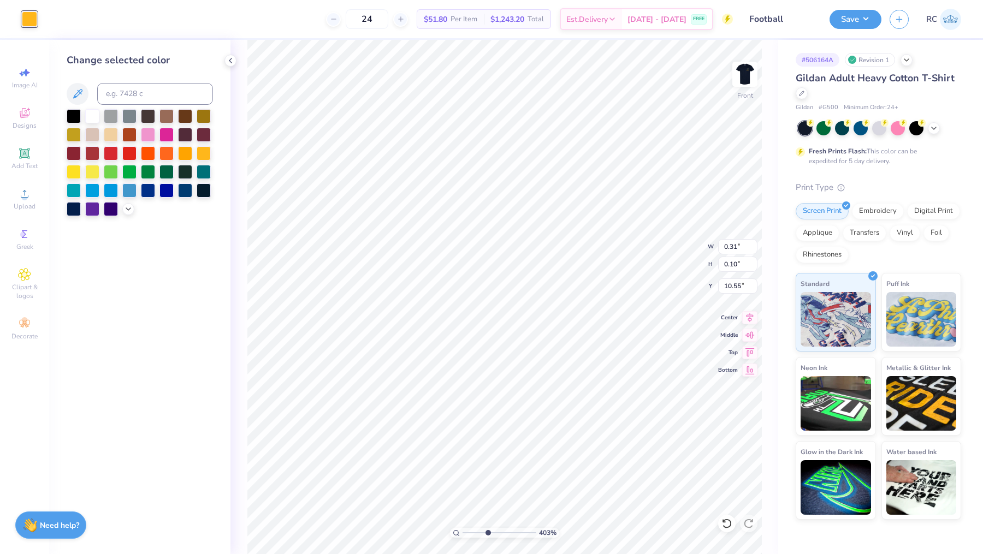
type input "0.15"
type input "10.46"
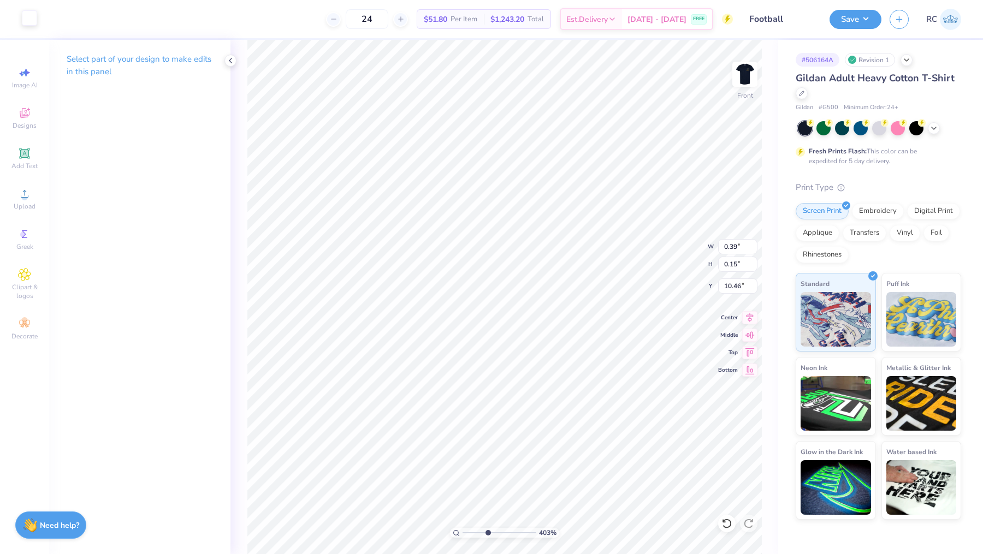
click at [30, 16] on div at bounding box center [29, 17] width 15 height 15
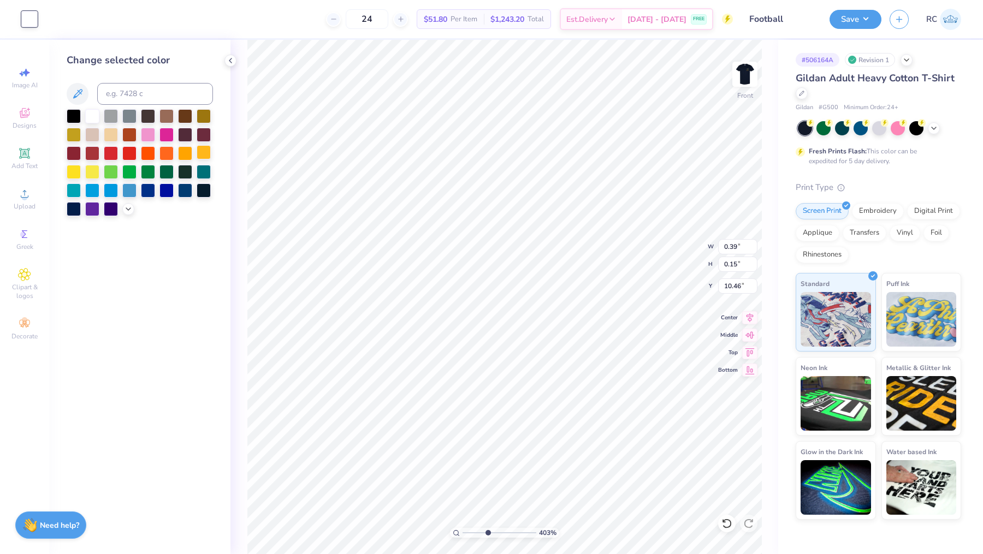
click at [206, 149] on div at bounding box center [204, 152] width 14 height 14
type input "0.14"
type input "0.03"
type input "10.54"
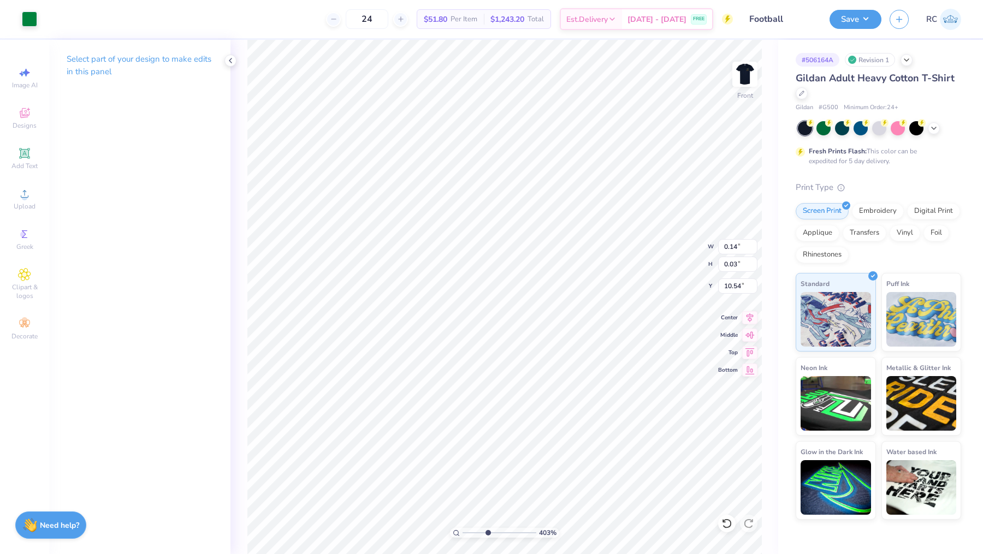
type input "0.07"
type input "10.56"
click at [29, 18] on div at bounding box center [29, 17] width 15 height 15
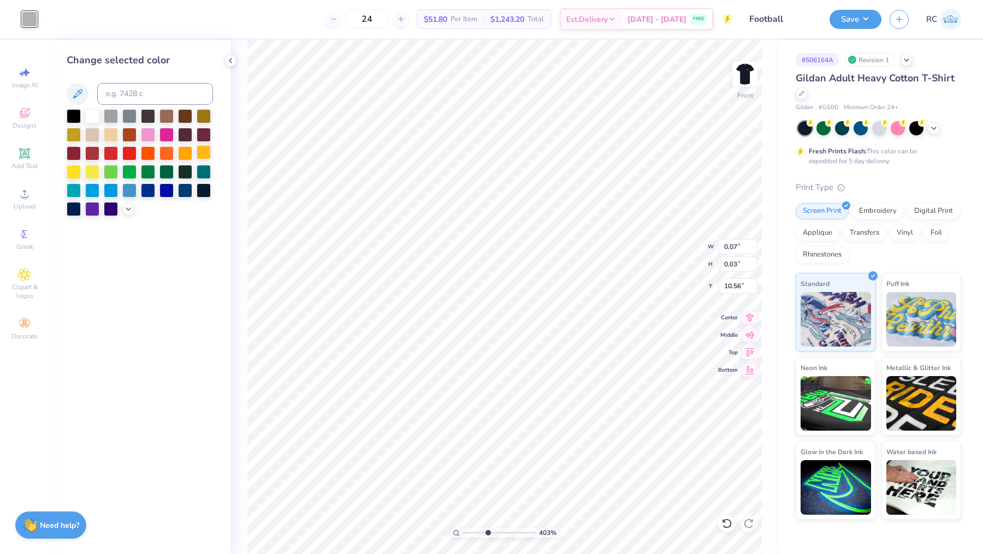
click at [205, 151] on div at bounding box center [204, 152] width 14 height 14
type input "1.04"
type input "1.21"
type input "11.51"
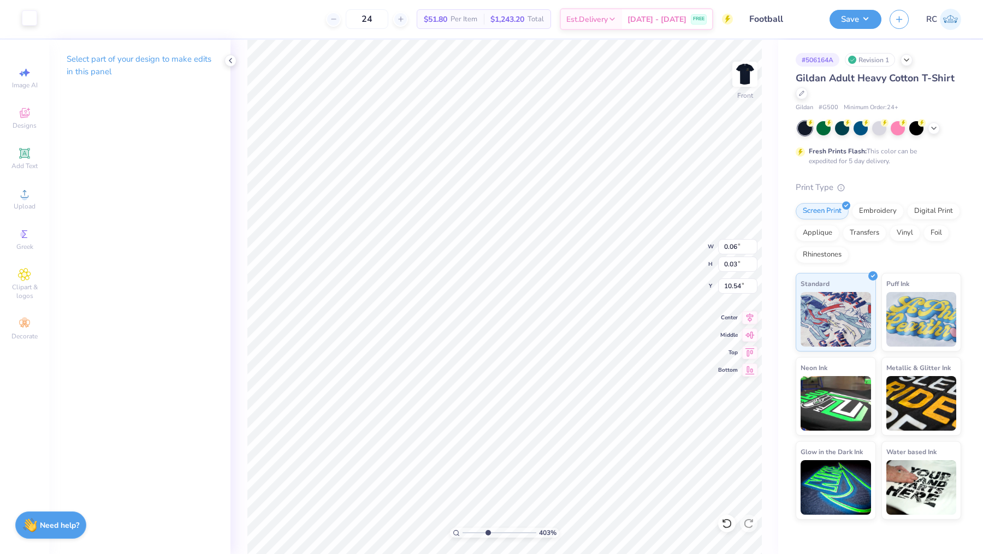
click at [23, 13] on div at bounding box center [29, 17] width 15 height 15
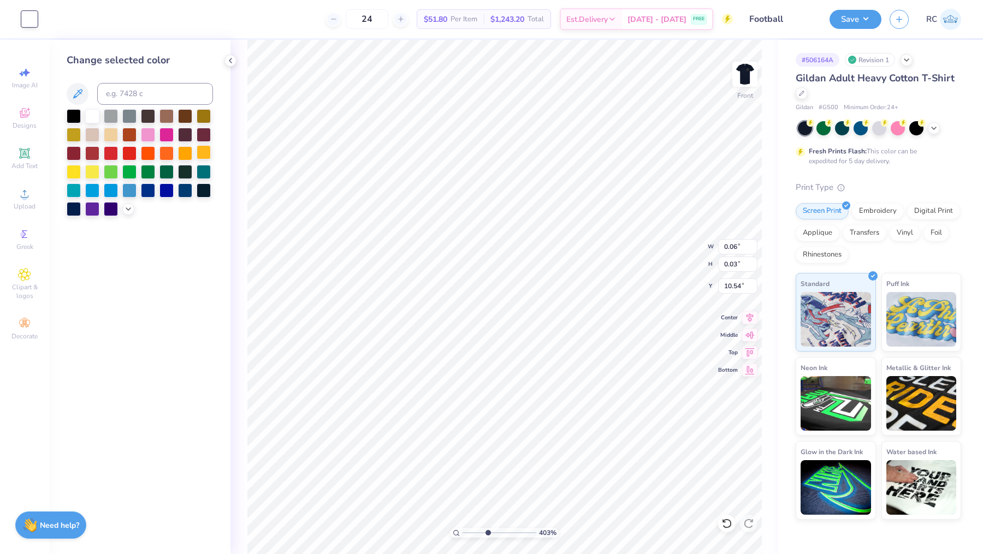
click at [205, 151] on div at bounding box center [204, 152] width 14 height 14
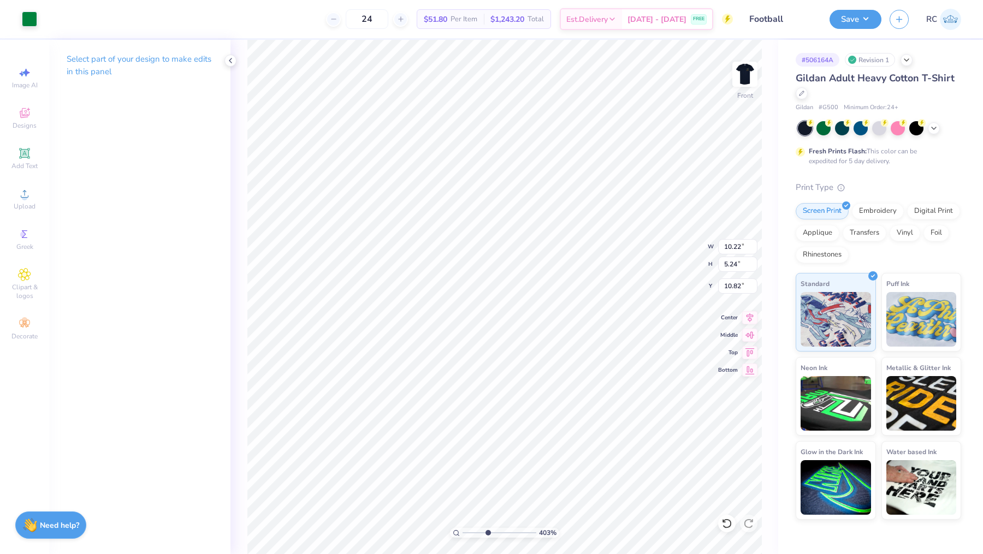
type input "10.22"
type input "5.24"
type input "10.82"
type input "0.14"
type input "0.03"
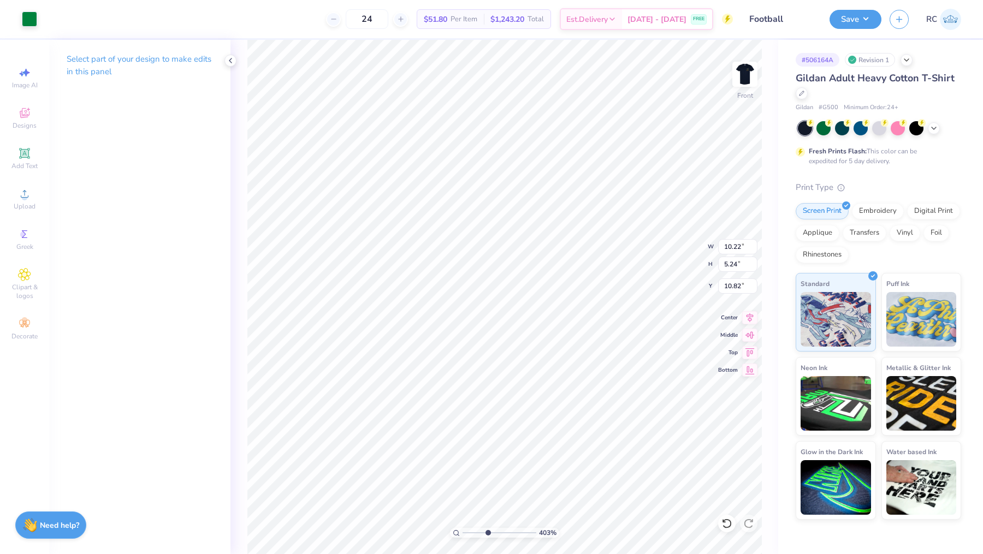
type input "10.54"
type input "1.46"
type input "2.81"
type input "10.76"
type input "0.13"
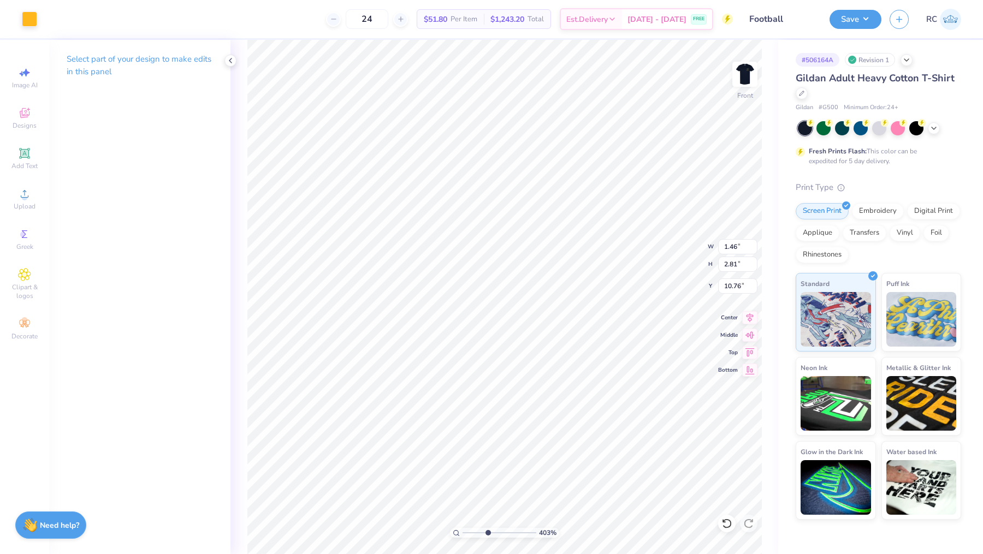
type input "0.04"
type input "10.61"
type input "0.99"
type input "2.13"
type input "10.70"
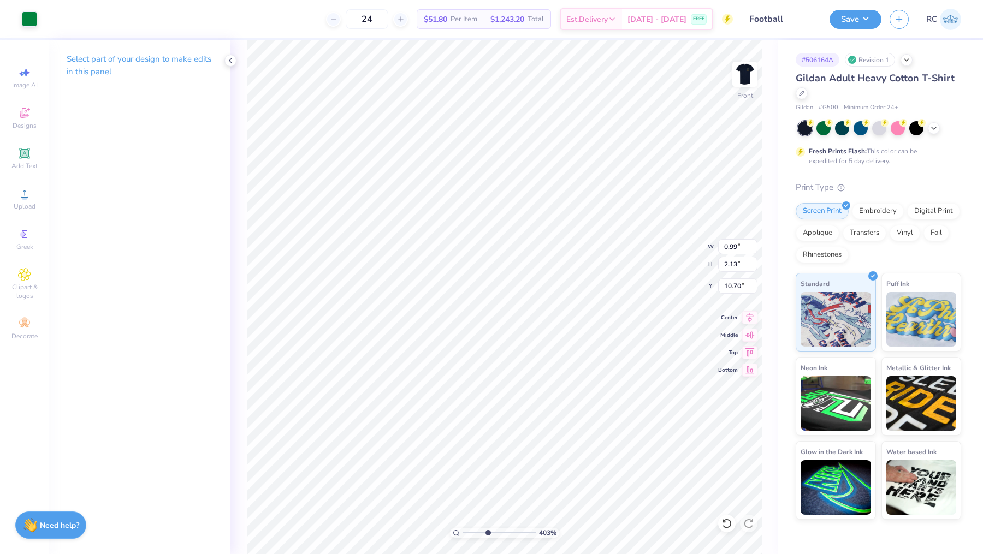
type input "0.13"
type input "0.04"
type input "10.64"
click at [753, 75] on img at bounding box center [745, 74] width 22 height 22
click at [462, 489] on input "range" at bounding box center [499, 533] width 74 height 10
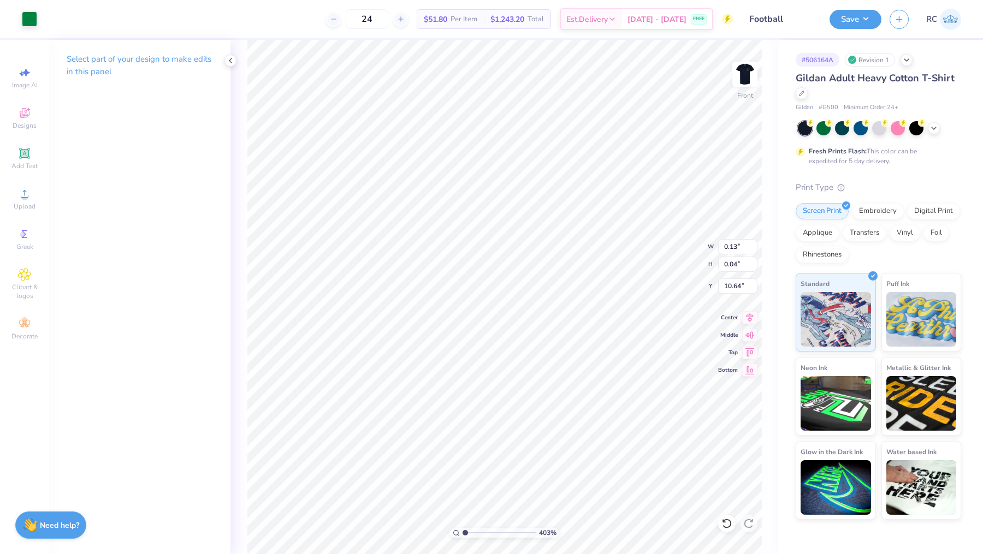
click at [438, 489] on div "403 %" at bounding box center [504, 297] width 514 height 514
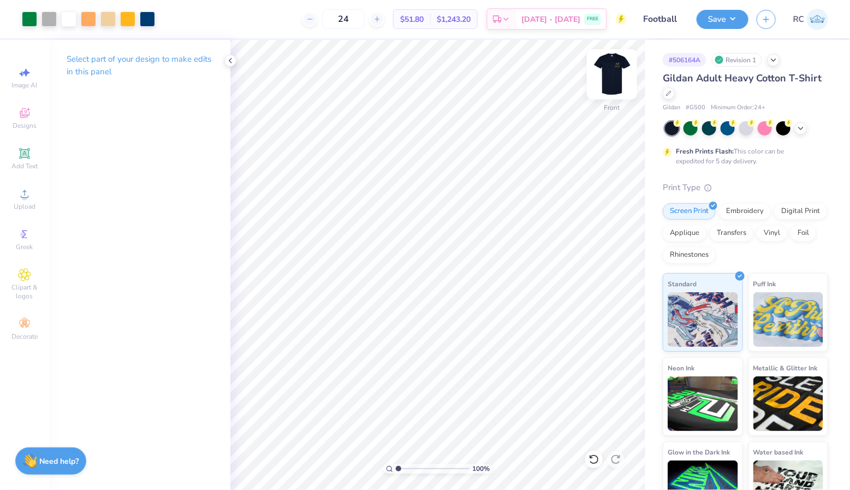
click at [610, 79] on img at bounding box center [612, 74] width 44 height 44
drag, startPoint x: 397, startPoint y: 470, endPoint x: 430, endPoint y: 470, distance: 32.8
type input "5.26"
click at [430, 470] on input "range" at bounding box center [433, 469] width 74 height 10
click at [616, 76] on img at bounding box center [612, 74] width 44 height 44
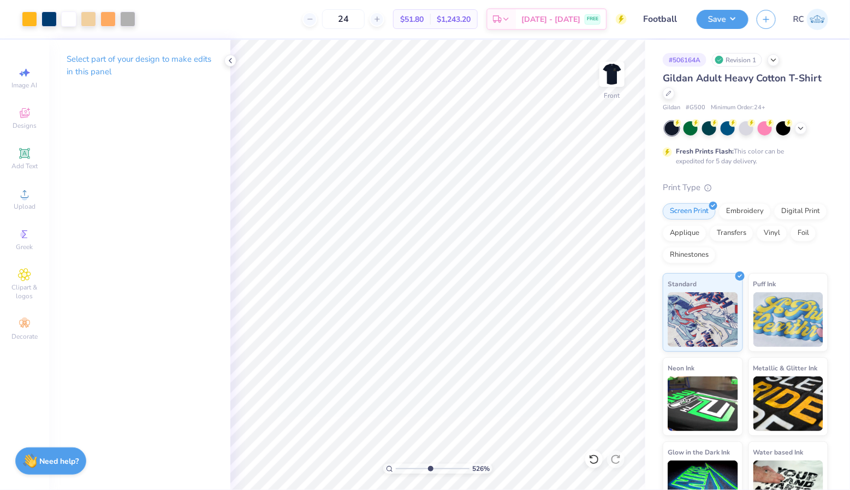
click at [604, 81] on img at bounding box center [612, 74] width 22 height 22
click at [599, 86] on img at bounding box center [612, 74] width 44 height 44
click at [30, 23] on div at bounding box center [29, 17] width 15 height 15
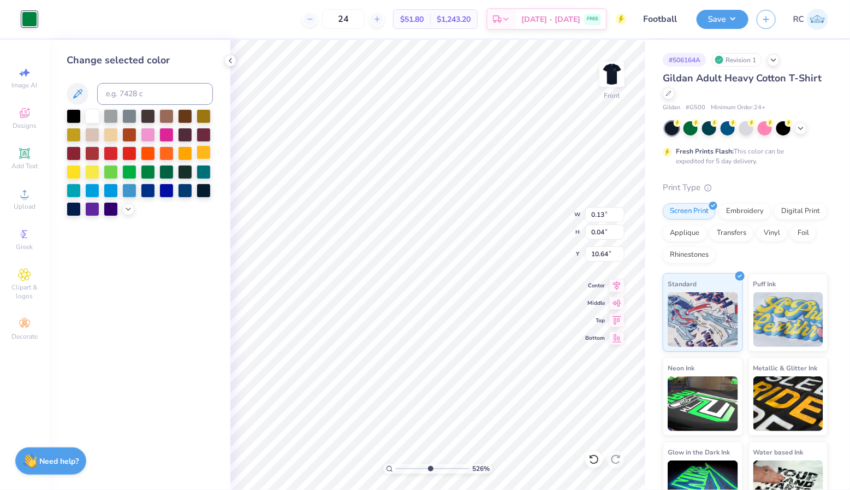
click at [204, 155] on div at bounding box center [204, 152] width 14 height 14
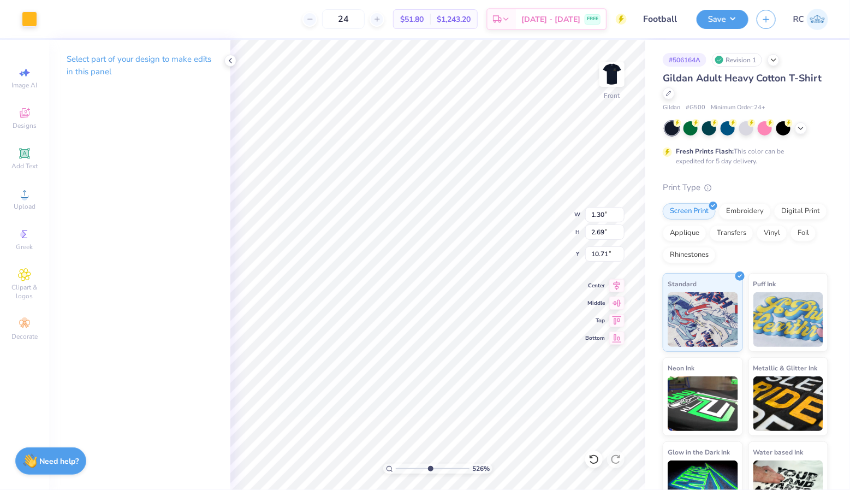
type input "1.30"
type input "2.69"
type input "10.71"
type input "0.14"
type input "0.03"
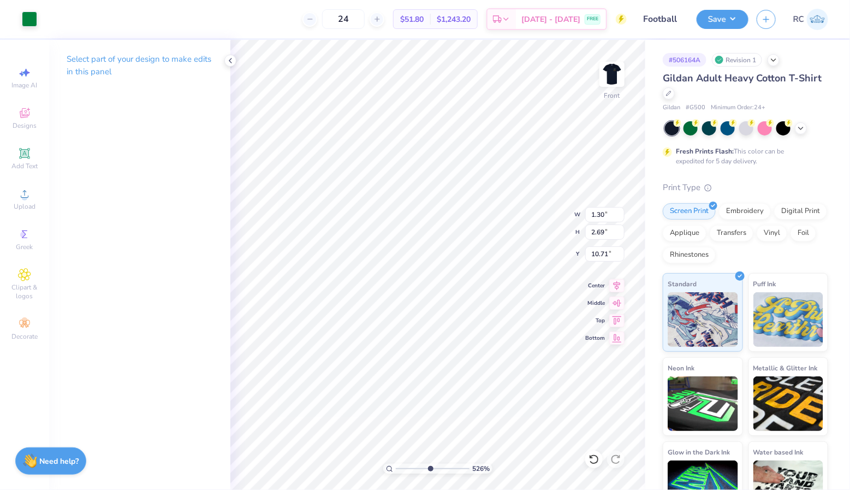
type input "10.54"
click at [30, 13] on div at bounding box center [29, 17] width 15 height 15
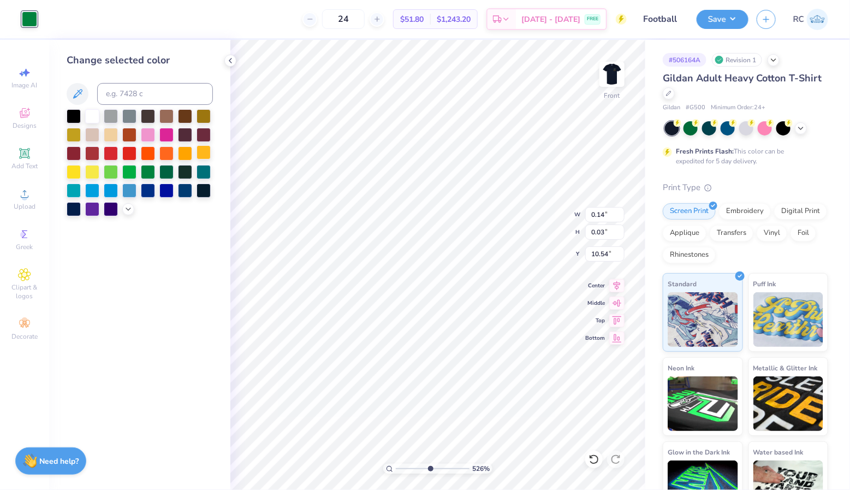
click at [205, 155] on div at bounding box center [204, 152] width 14 height 14
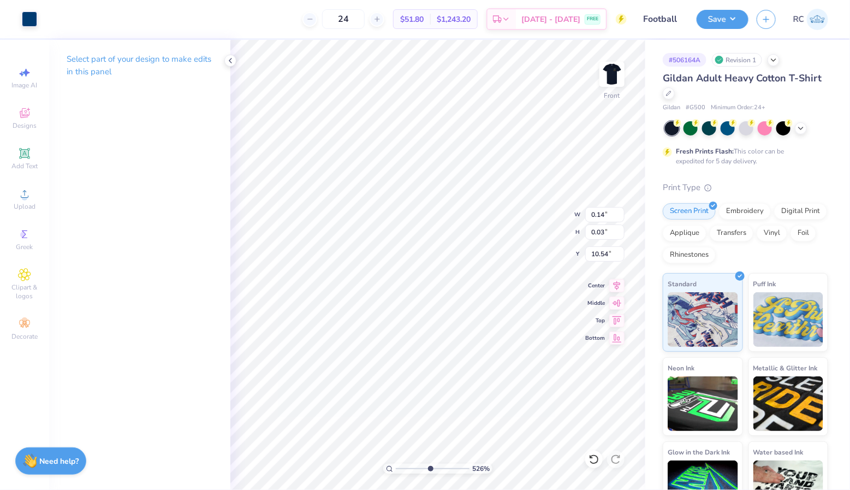
type input "1.23"
type input "2.70"
type input "10.75"
type input "0.14"
type input "0.11"
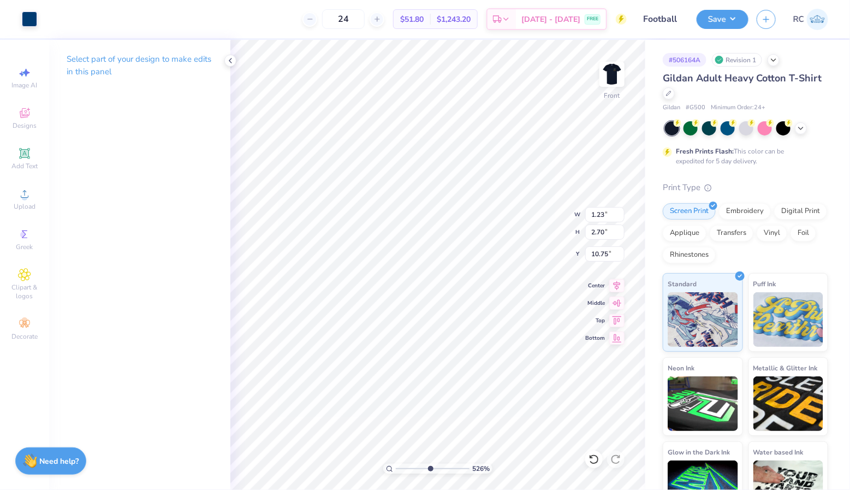
type input "10.51"
type input "10.22"
type input "5.24"
type input "10.82"
drag, startPoint x: 432, startPoint y: 467, endPoint x: 452, endPoint y: 466, distance: 20.2
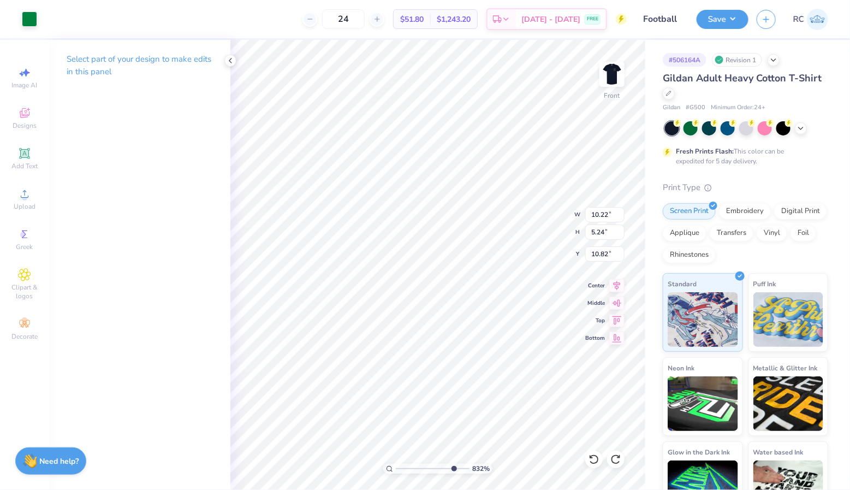
type input "8.32"
click at [452, 466] on input "range" at bounding box center [433, 469] width 74 height 10
type input "0.14"
type input "0.11"
type input "10.51"
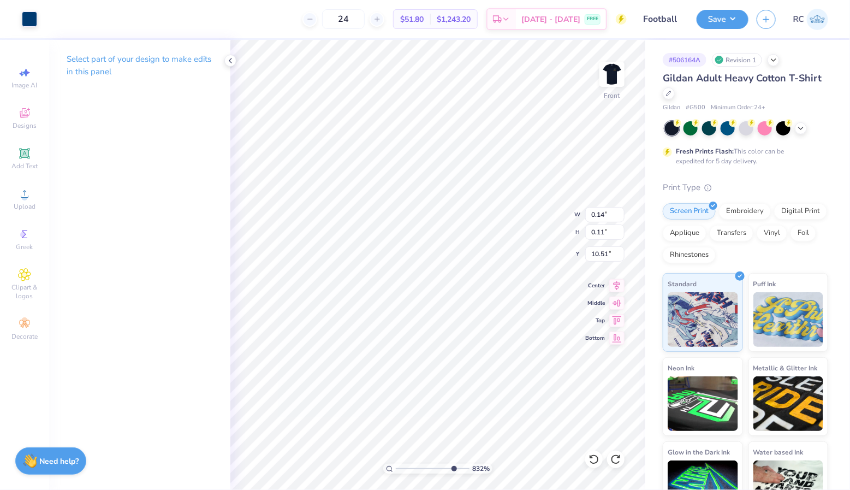
type input "0.08"
type input "0.01"
type input "10.60"
click at [33, 17] on div at bounding box center [29, 17] width 15 height 15
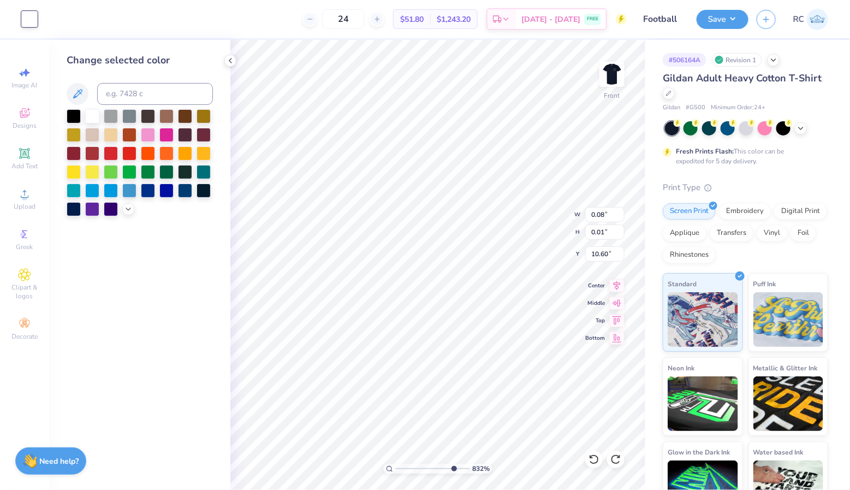
type input "1.26"
type input "0.38"
type input "10.26"
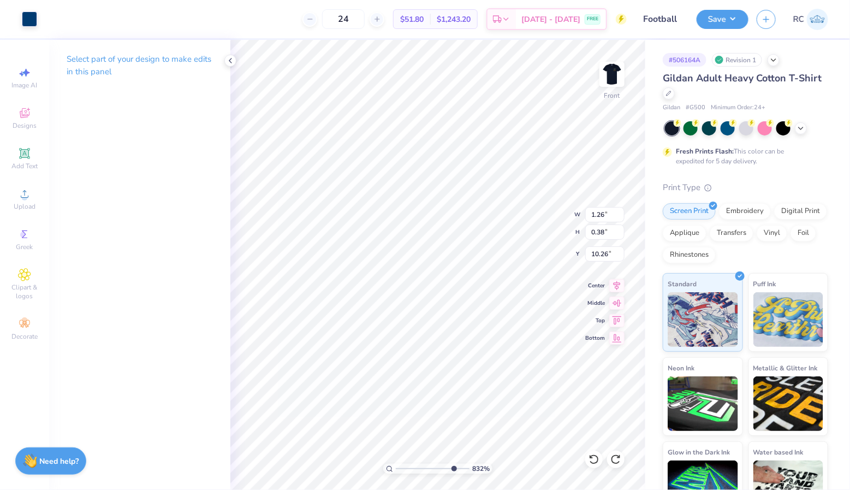
type input "0.05"
type input "0.06"
type input "10.51"
click at [27, 15] on div at bounding box center [29, 17] width 15 height 15
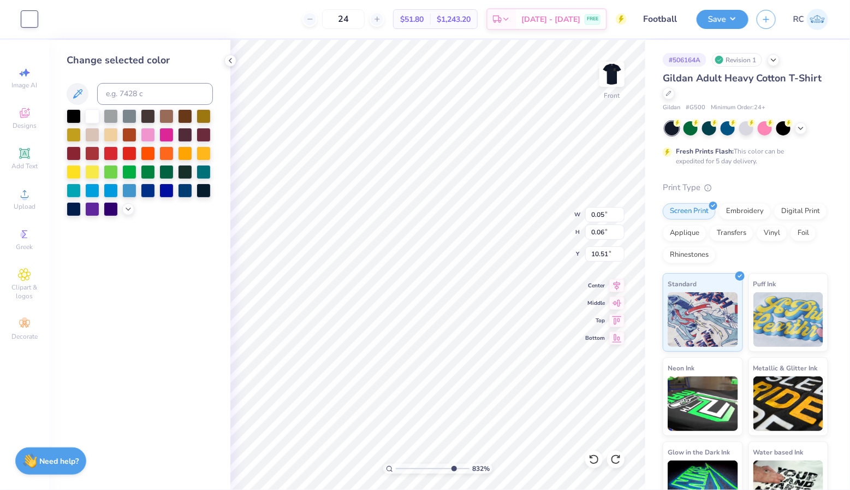
click at [147, 105] on div "Change selected color" at bounding box center [140, 134] width 146 height 163
click at [147, 97] on input at bounding box center [155, 94] width 116 height 22
type input "541"
type input "0.39"
type input "0.15"
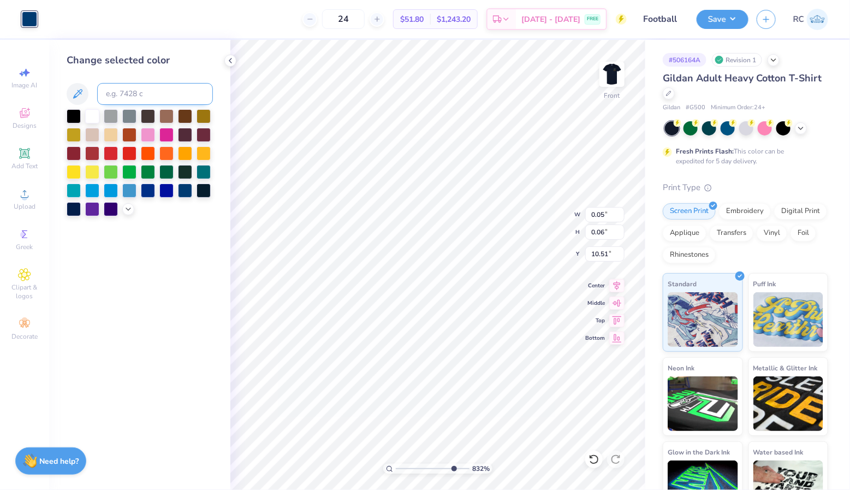
type input "10.46"
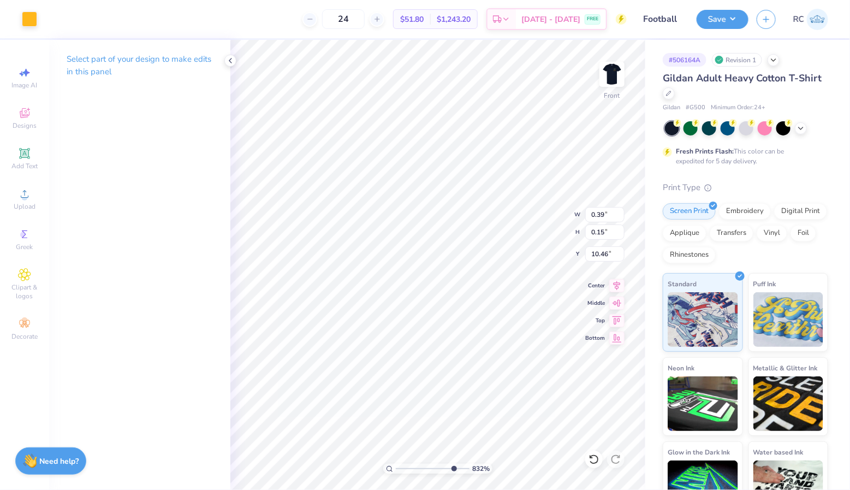
type input "0.08"
type input "0.01"
type input "10.60"
click at [26, 18] on div at bounding box center [29, 17] width 15 height 15
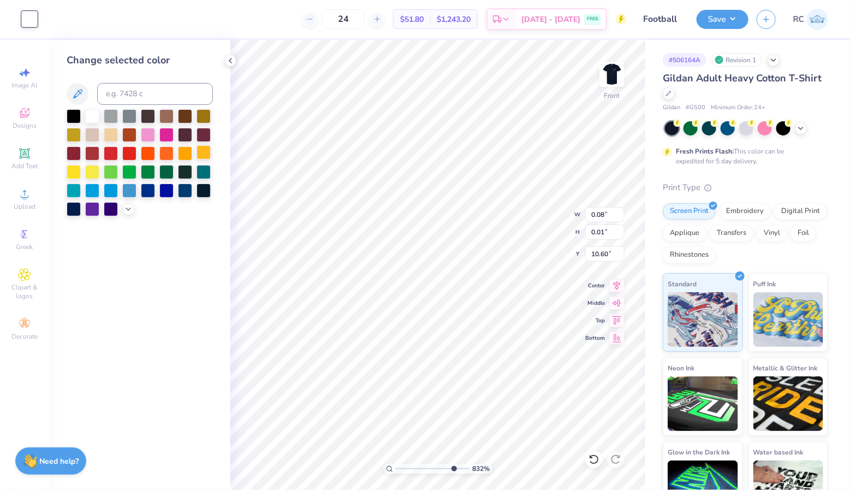
click at [205, 152] on div at bounding box center [204, 152] width 14 height 14
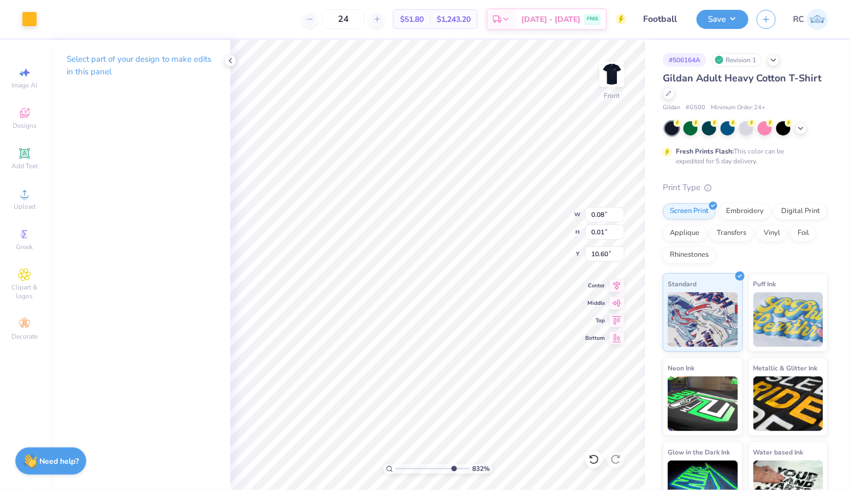
type input "1.19"
type input "2.77"
type input "10.71"
click at [31, 21] on div at bounding box center [29, 17] width 15 height 15
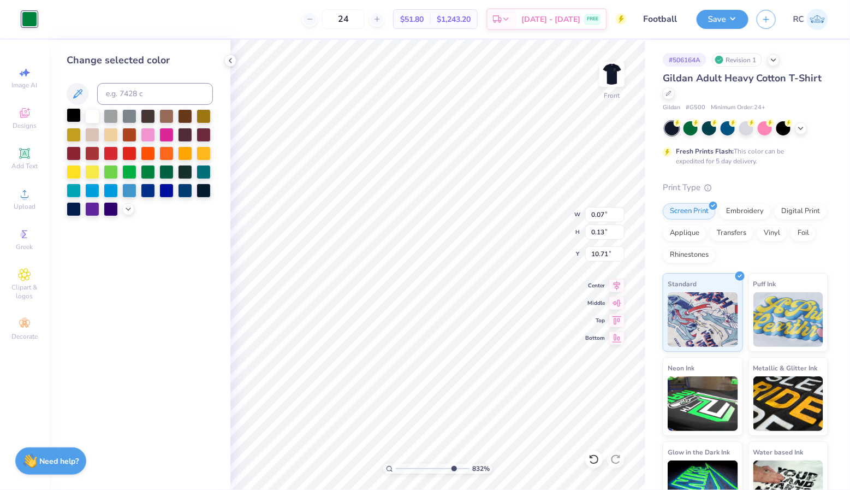
click at [69, 110] on div at bounding box center [74, 115] width 14 height 14
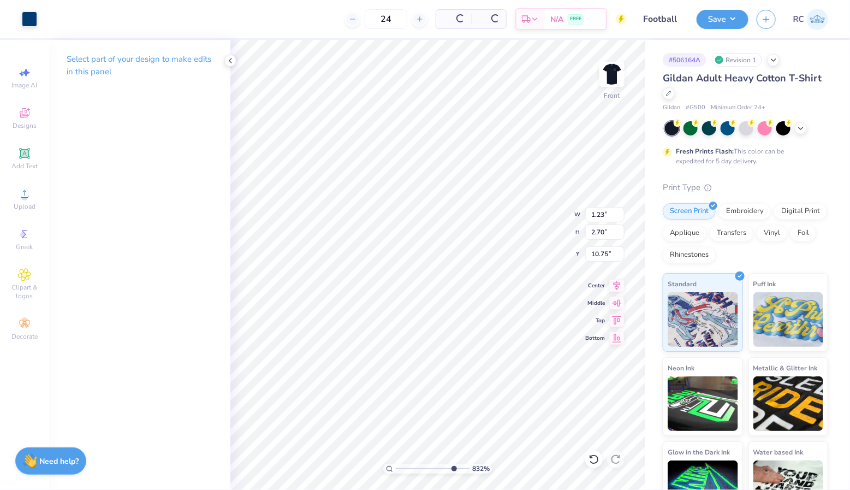
type input "1.23"
type input "2.70"
type input "10.75"
click at [30, 22] on div at bounding box center [29, 17] width 15 height 15
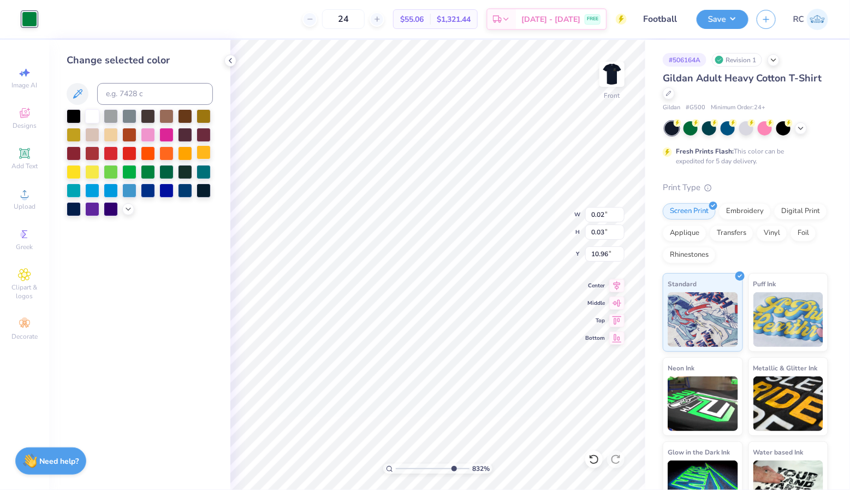
click at [205, 156] on div at bounding box center [204, 152] width 14 height 14
click at [201, 147] on div at bounding box center [204, 152] width 14 height 14
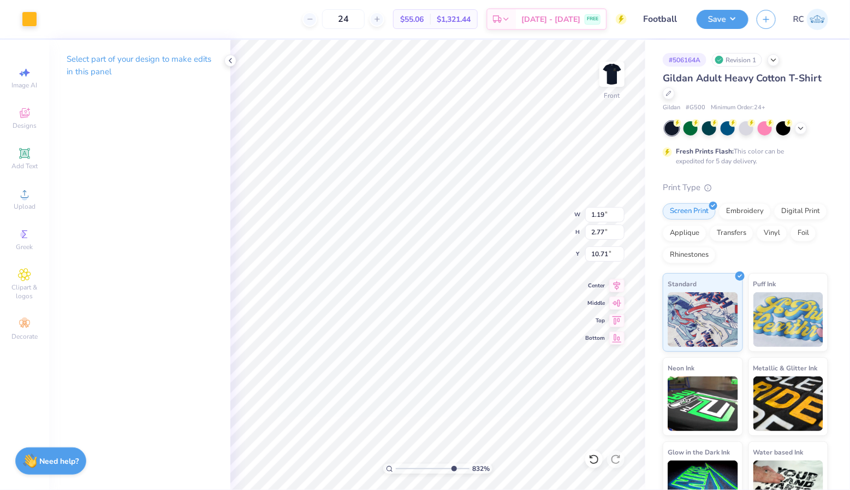
type input "1.19"
type input "2.77"
type input "10.71"
type input "0.02"
type input "0.03"
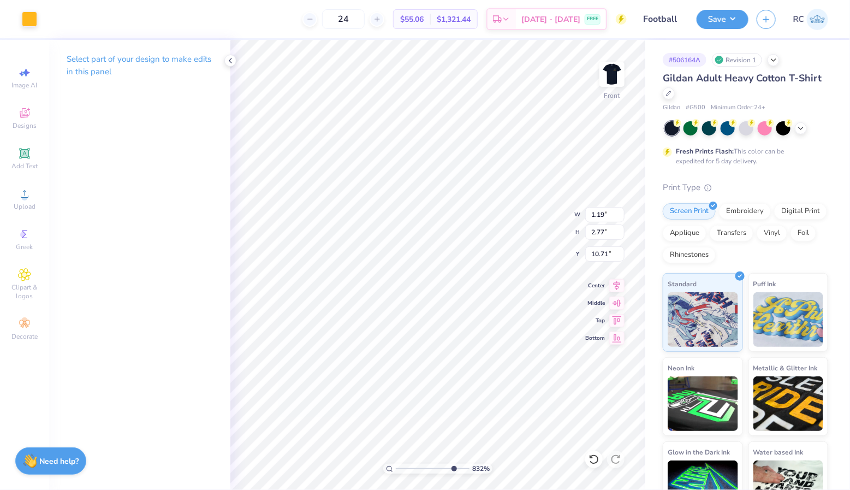
type input "10.74"
click at [32, 22] on div at bounding box center [29, 17] width 15 height 15
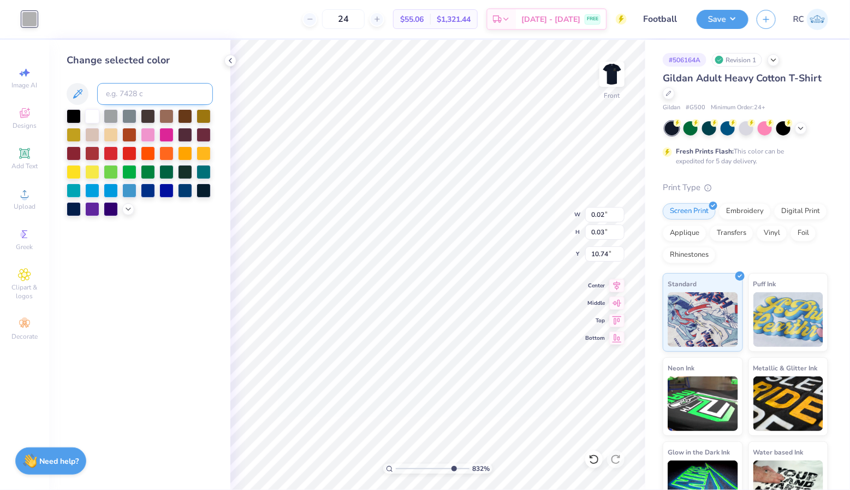
click at [152, 89] on input at bounding box center [155, 94] width 116 height 22
type input "541"
type input "1.46"
type input "2.81"
type input "10.76"
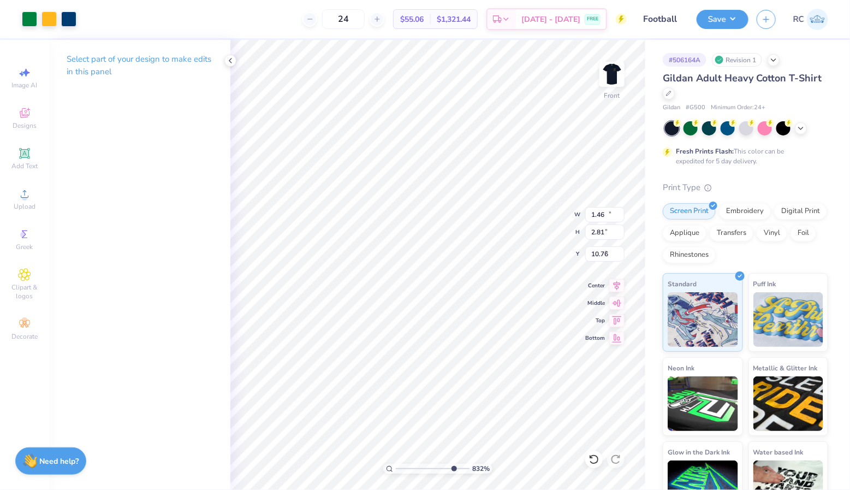
type input "11.21"
type input "8.04"
type input "8.03"
drag, startPoint x: 454, startPoint y: 468, endPoint x: 510, endPoint y: 468, distance: 56.2
click at [466, 468] on input "range" at bounding box center [431, 469] width 70 height 10
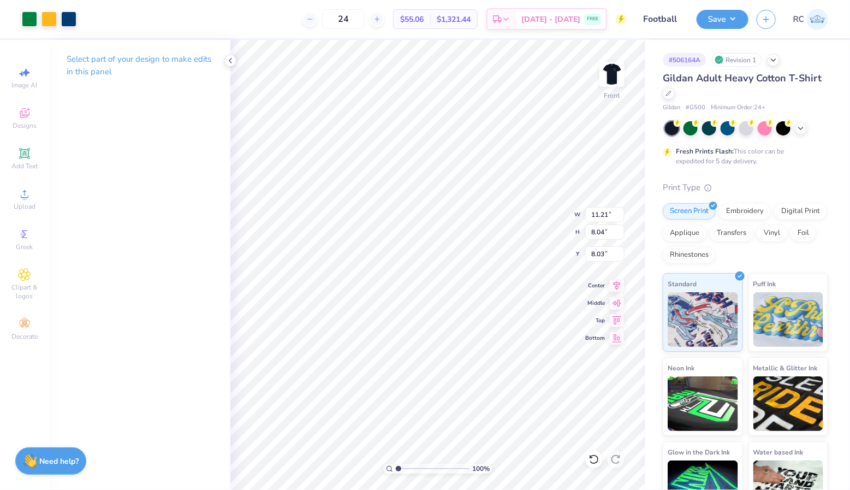
click at [396, 464] on input "range" at bounding box center [433, 469] width 74 height 10
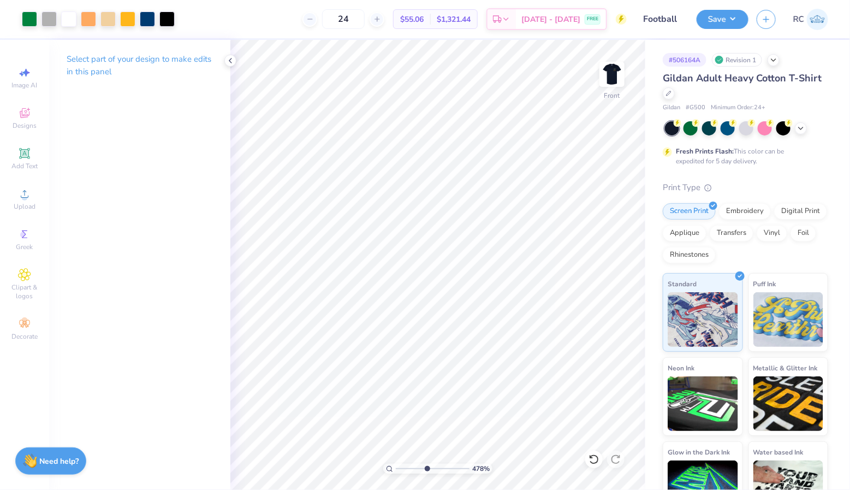
drag, startPoint x: 402, startPoint y: 469, endPoint x: 426, endPoint y: 468, distance: 24.0
type input "4.78"
click at [426, 468] on input "range" at bounding box center [433, 469] width 74 height 10
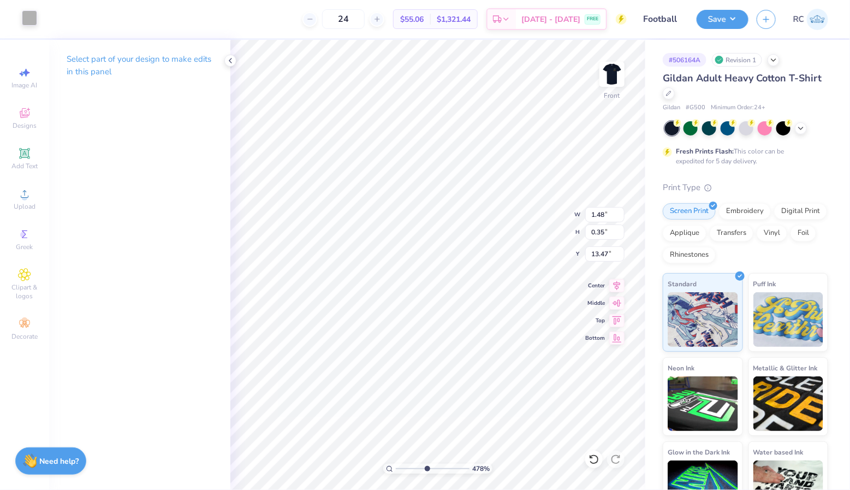
click at [30, 20] on div at bounding box center [29, 17] width 15 height 15
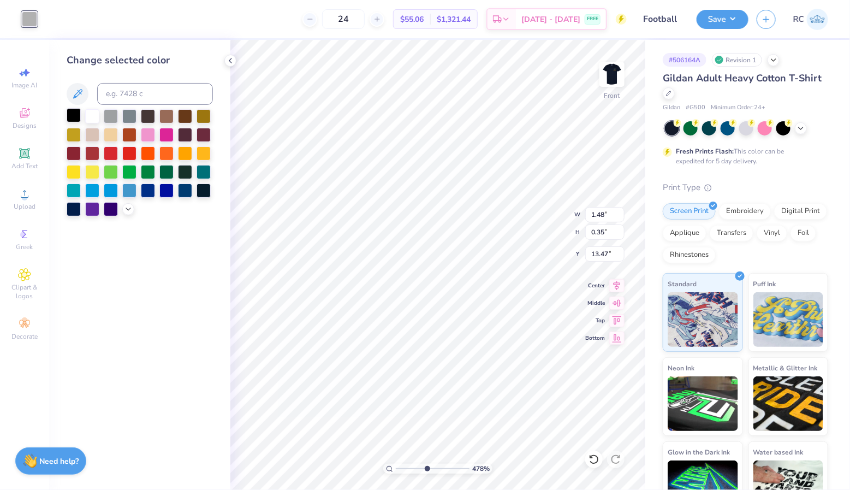
click at [74, 117] on div at bounding box center [74, 115] width 14 height 14
click at [136, 94] on input at bounding box center [155, 94] width 116 height 22
type input "541"
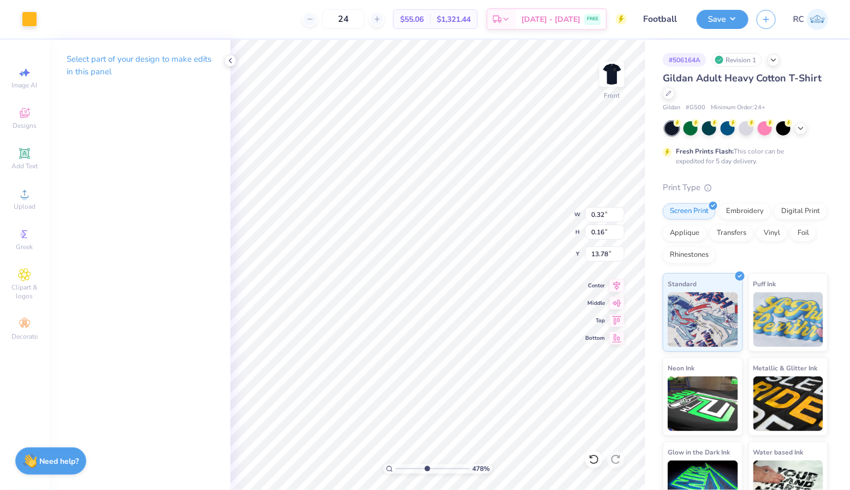
type input "0.32"
type input "0.16"
type input "13.79"
type input "9.45"
drag, startPoint x: 429, startPoint y: 471, endPoint x: 460, endPoint y: 471, distance: 31.7
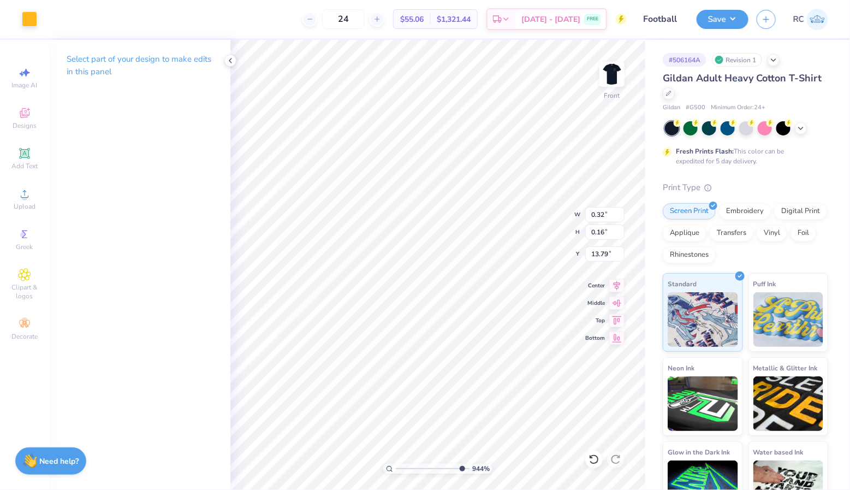
click at [460, 471] on input "range" at bounding box center [433, 469] width 74 height 10
type input "0.02"
type input "0.03"
type input "10.73"
click at [31, 19] on div at bounding box center [29, 17] width 15 height 15
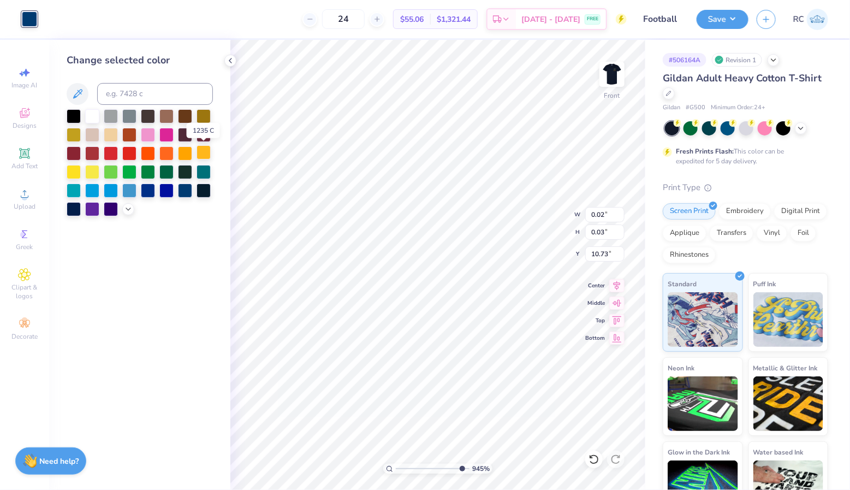
click at [203, 153] on div at bounding box center [204, 152] width 14 height 14
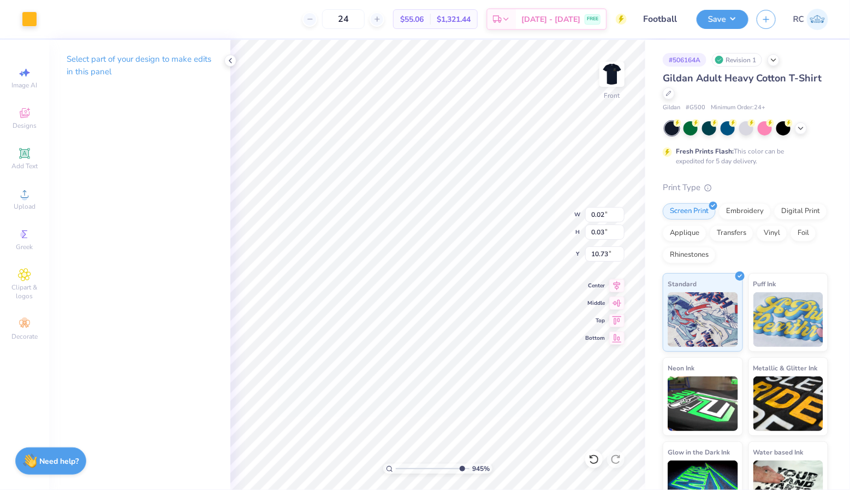
type input "1.46"
type input "2.81"
type input "10.76"
click at [738, 16] on button "Save" at bounding box center [723, 17] width 52 height 19
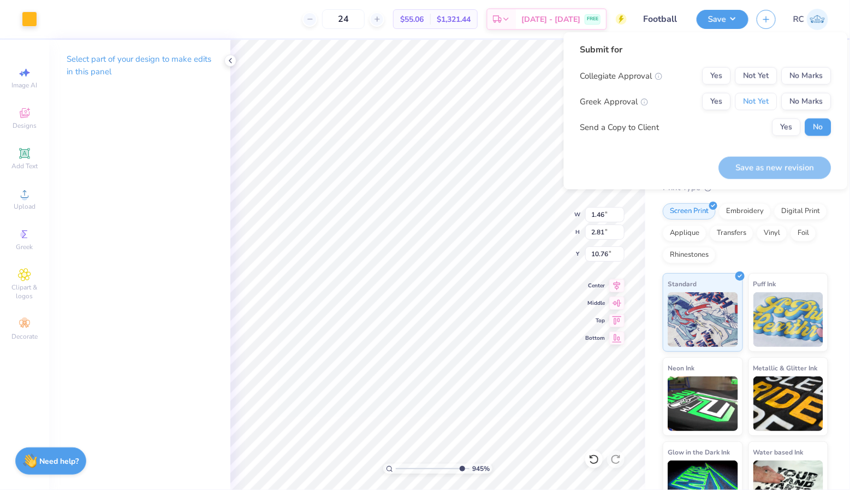
drag, startPoint x: 766, startPoint y: 96, endPoint x: 766, endPoint y: 89, distance: 6.6
click at [766, 96] on button "Not Yet" at bounding box center [756, 101] width 42 height 17
click at [765, 76] on button "Not Yet" at bounding box center [756, 75] width 42 height 17
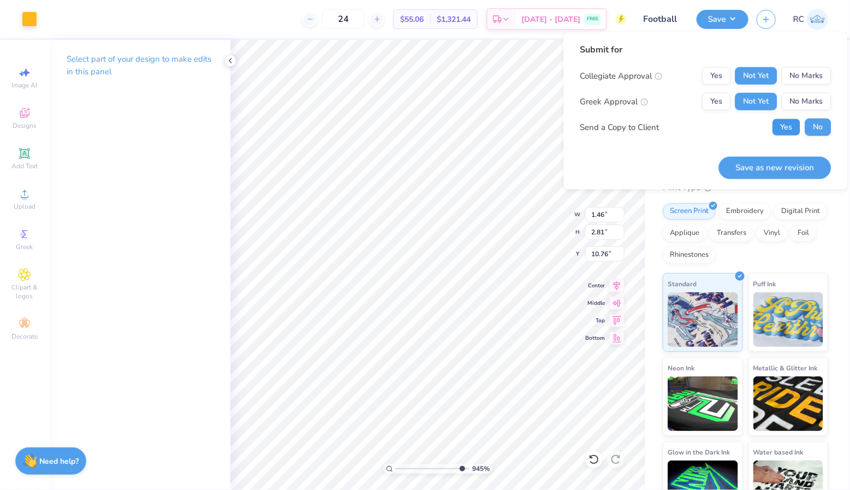
click at [782, 122] on button "Yes" at bounding box center [787, 126] width 28 height 17
click at [720, 99] on button "Yes" at bounding box center [717, 101] width 28 height 17
click at [726, 76] on button "Yes" at bounding box center [717, 75] width 28 height 17
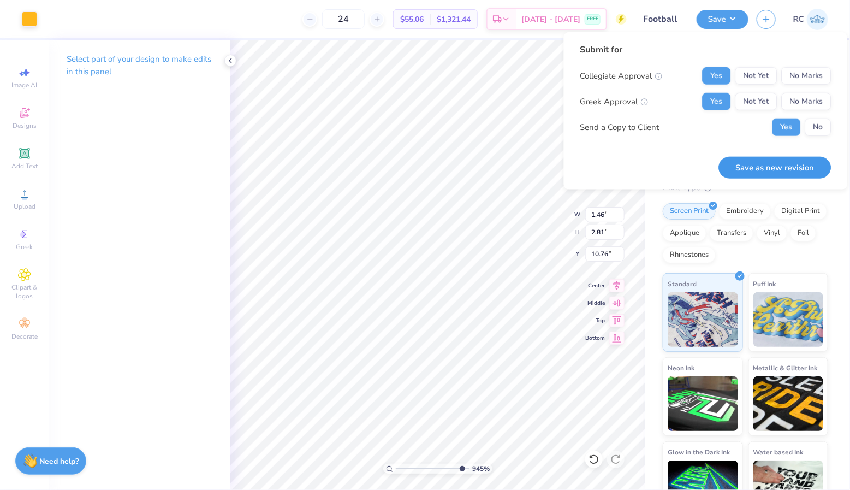
click at [759, 162] on button "Save as new revision" at bounding box center [775, 167] width 112 height 22
